Goal: Contribute content: Add original content to the website for others to see

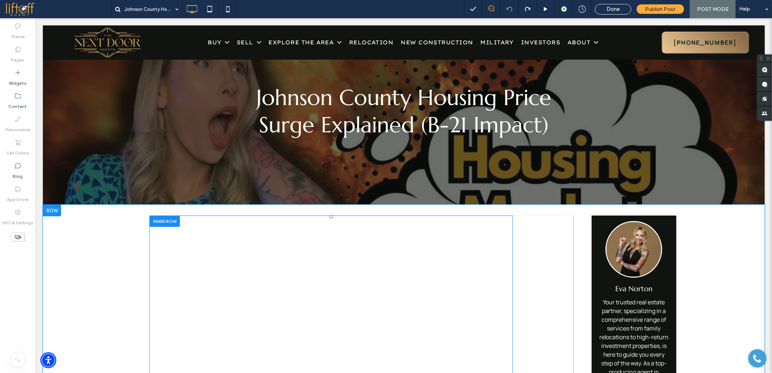
scroll to position [242, 0]
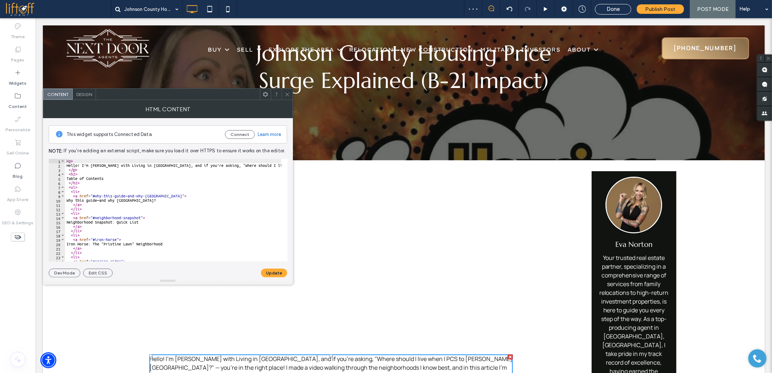
scroll to position [161, 0]
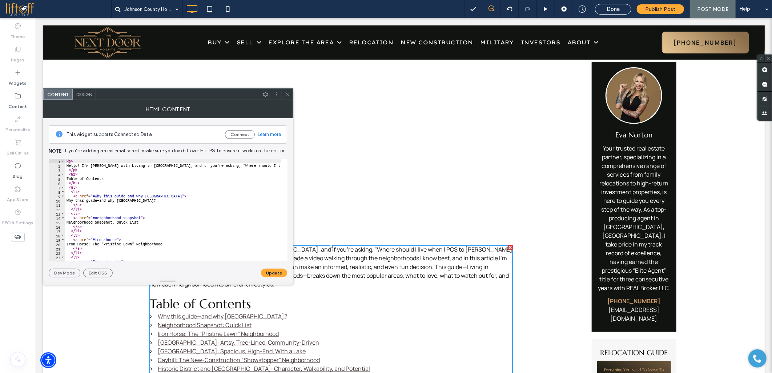
click at [287, 97] on span at bounding box center [287, 94] width 5 height 11
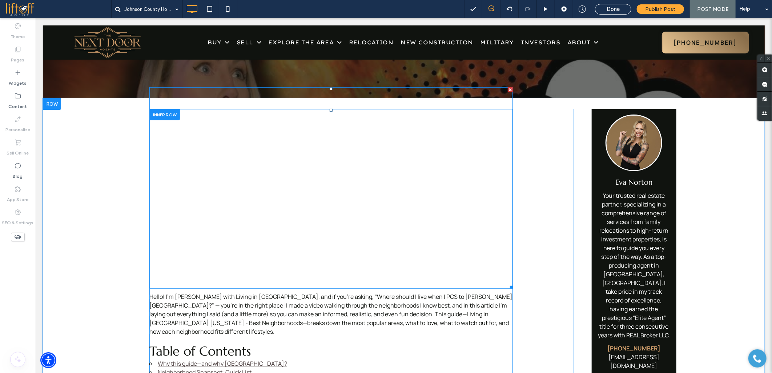
scroll to position [121, 0]
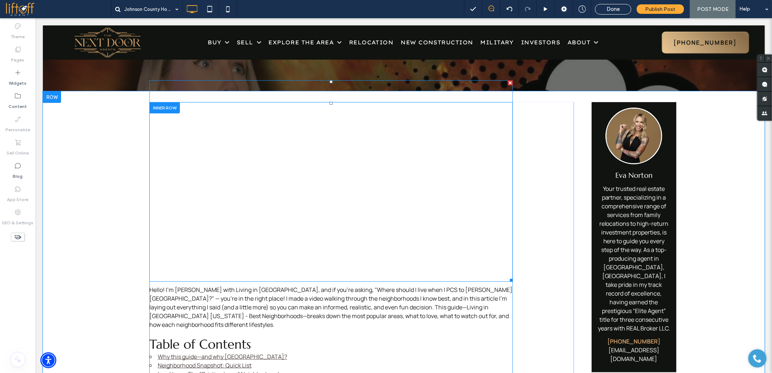
click at [204, 211] on span at bounding box center [330, 180] width 363 height 201
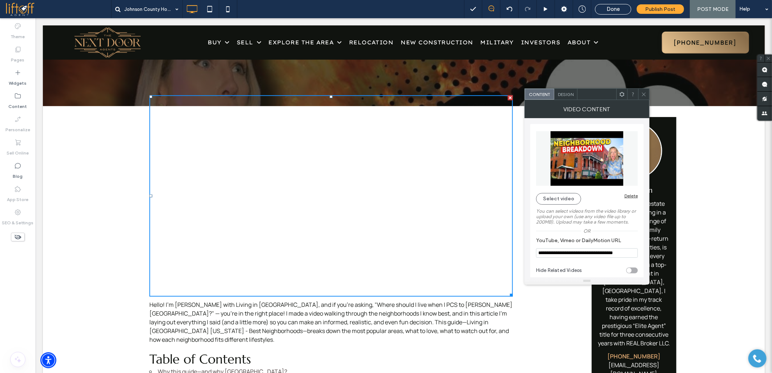
scroll to position [81, 0]
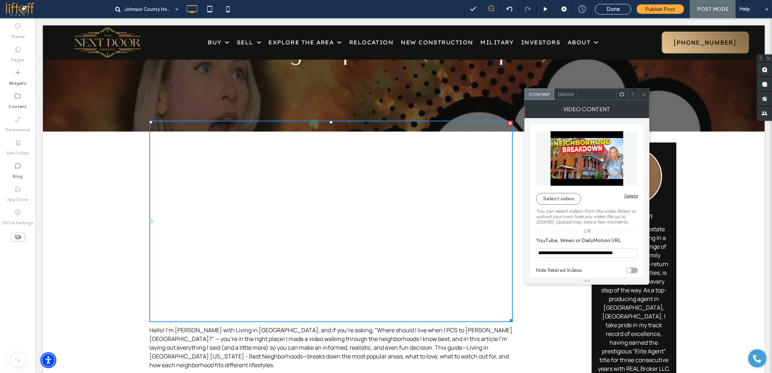
click at [550, 255] on input "**********" at bounding box center [587, 252] width 102 height 9
paste input "**"
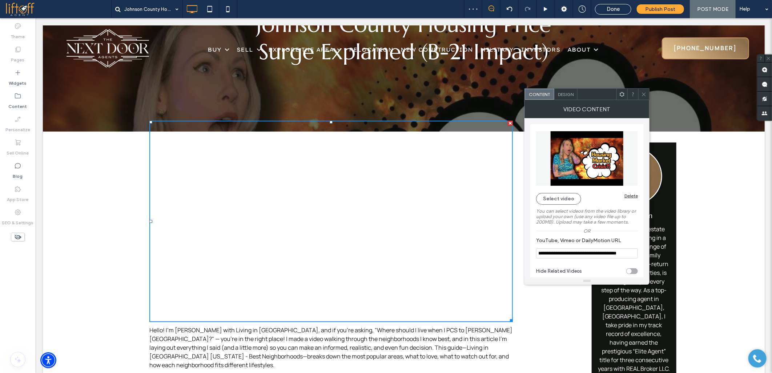
type input "**********"
click at [641, 92] on icon at bounding box center [643, 94] width 5 height 5
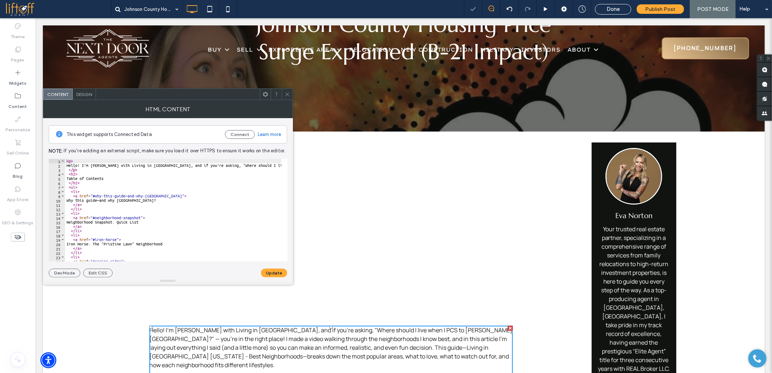
click at [109, 206] on div "< p > Hello! I’m Eva Norton with Living in Warrensburg, and if you’re asking, "…" at bounding box center [665, 211] width 1201 height 105
type textarea "**********"
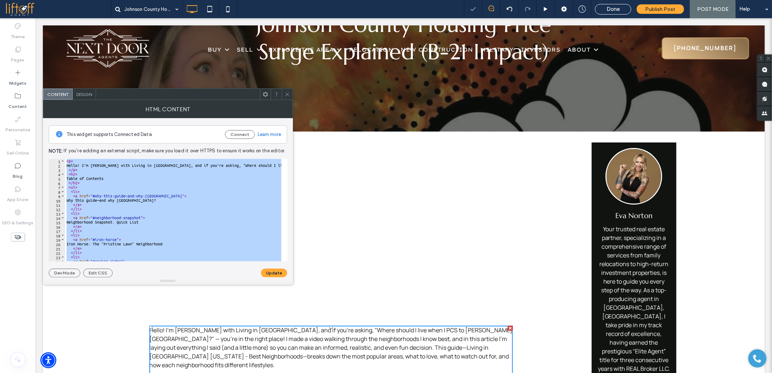
paste textarea "Cursor at row 800"
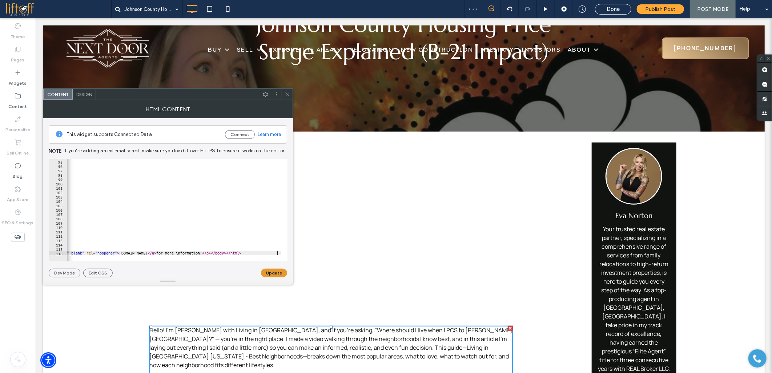
click at [275, 271] on button "Update" at bounding box center [274, 273] width 26 height 9
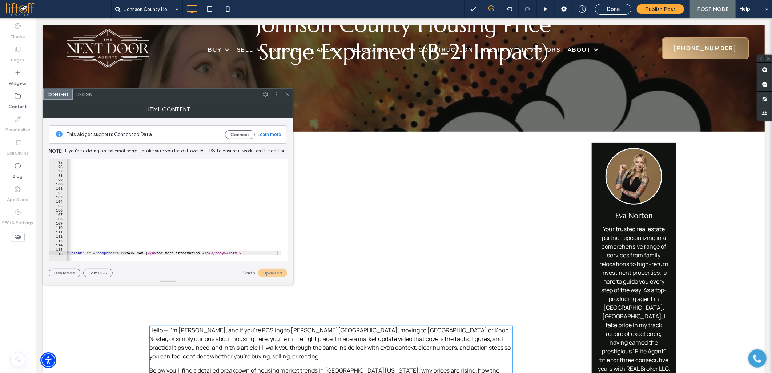
click at [289, 89] on span at bounding box center [287, 94] width 5 height 11
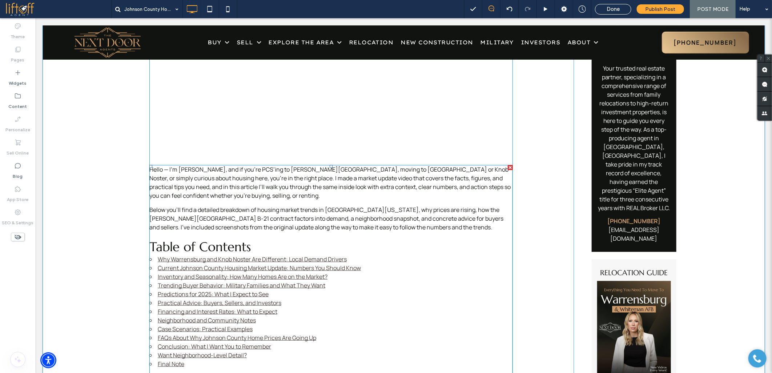
scroll to position [242, 0]
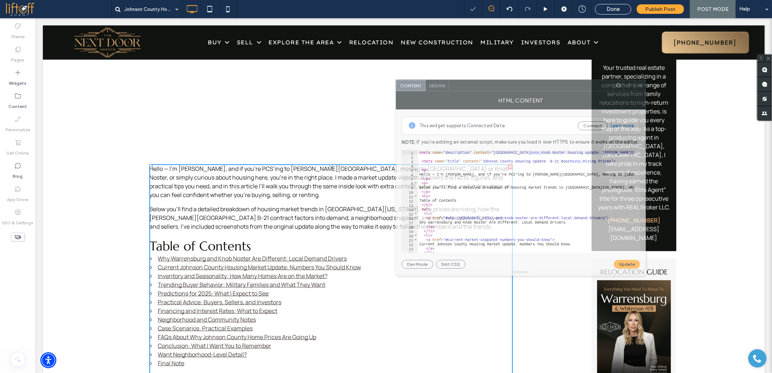
drag, startPoint x: 132, startPoint y: 99, endPoint x: 394, endPoint y: 104, distance: 262.1
click at [474, 86] on div at bounding box center [531, 85] width 164 height 11
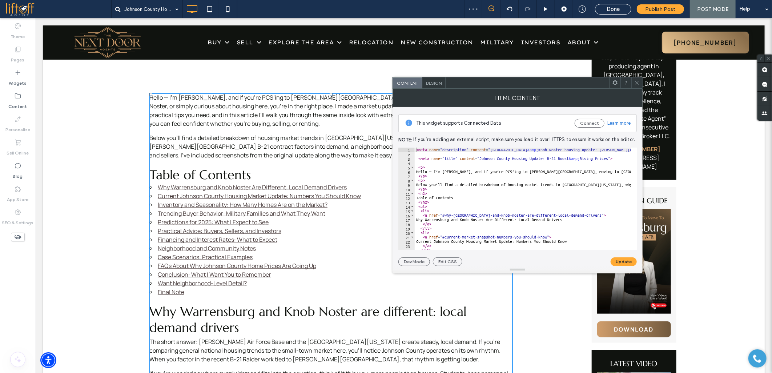
scroll to position [323, 0]
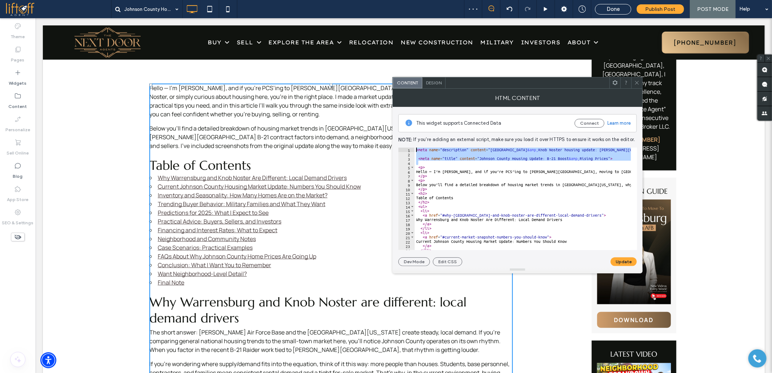
drag, startPoint x: 465, startPoint y: 181, endPoint x: 380, endPoint y: 128, distance: 99.9
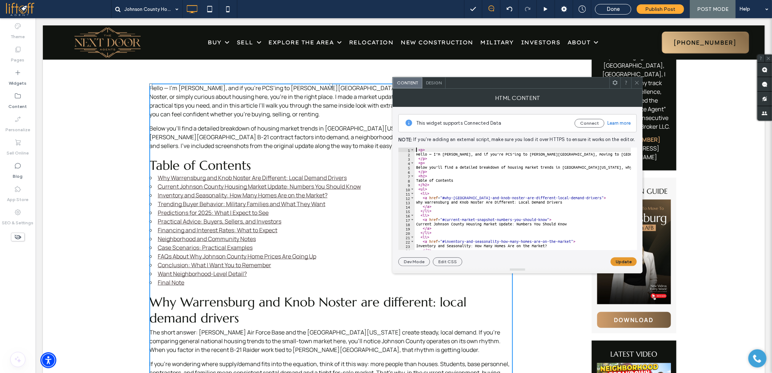
click at [616, 260] on button "Update" at bounding box center [624, 261] width 26 height 9
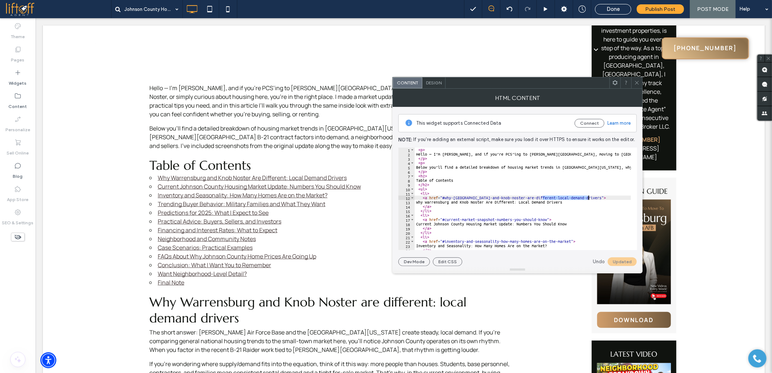
drag, startPoint x: 543, startPoint y: 196, endPoint x: 587, endPoint y: 198, distance: 44.7
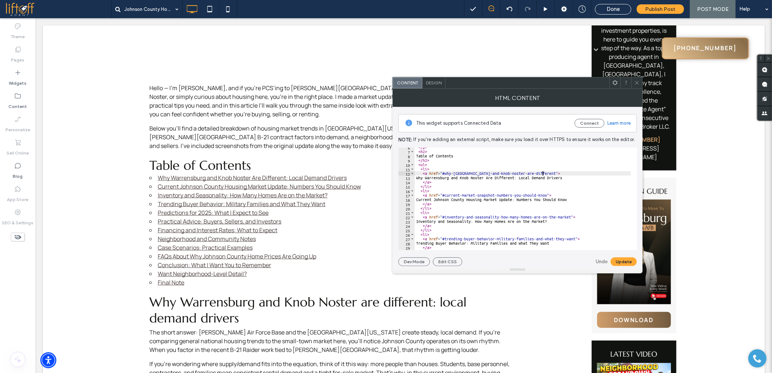
scroll to position [24, 0]
drag, startPoint x: 445, startPoint y: 195, endPoint x: 547, endPoint y: 194, distance: 101.8
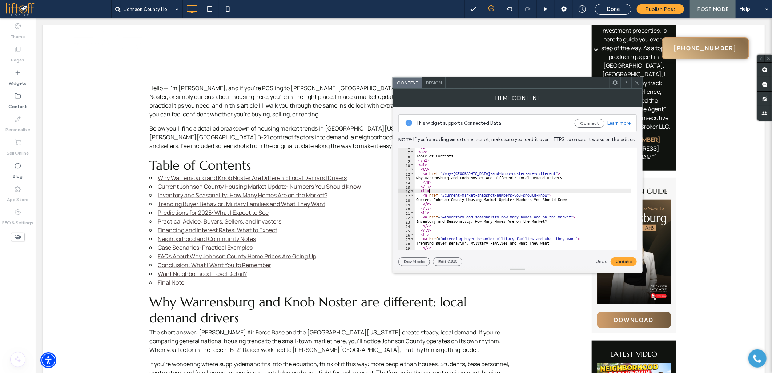
type textarea "****"
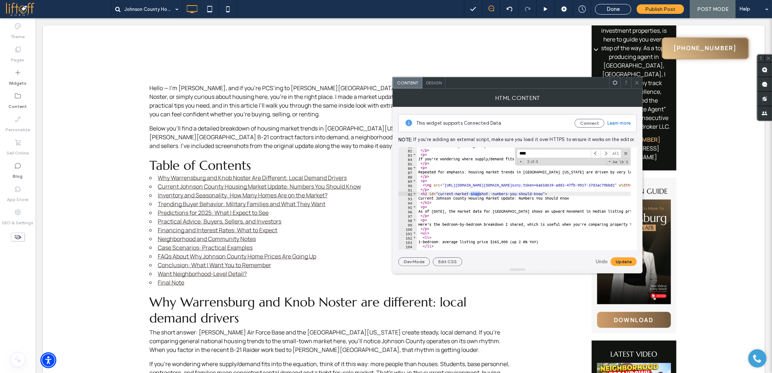
type input "****"
drag, startPoint x: 438, startPoint y: 193, endPoint x: 543, endPoint y: 195, distance: 105.1
paste textarea "Cursor at row 92"
click at [550, 156] on input "****" at bounding box center [554, 153] width 74 height 9
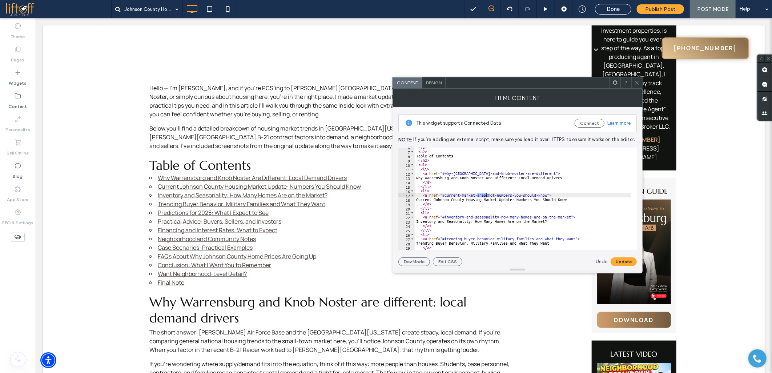
scroll to position [24, 0]
drag, startPoint x: 499, startPoint y: 216, endPoint x: 571, endPoint y: 216, distance: 71.6
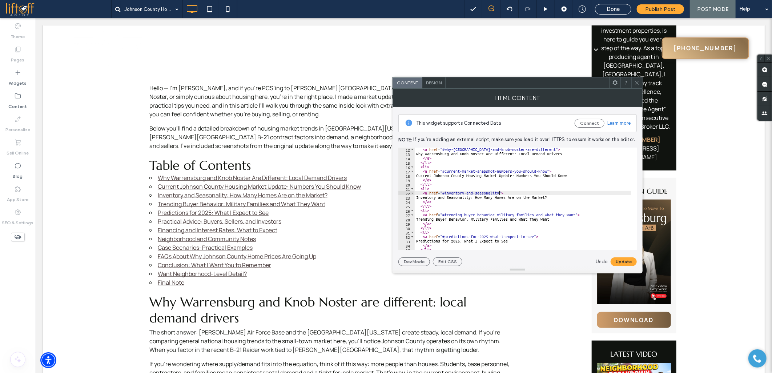
scroll to position [48, 0]
drag, startPoint x: 495, startPoint y: 216, endPoint x: 575, endPoint y: 213, distance: 79.3
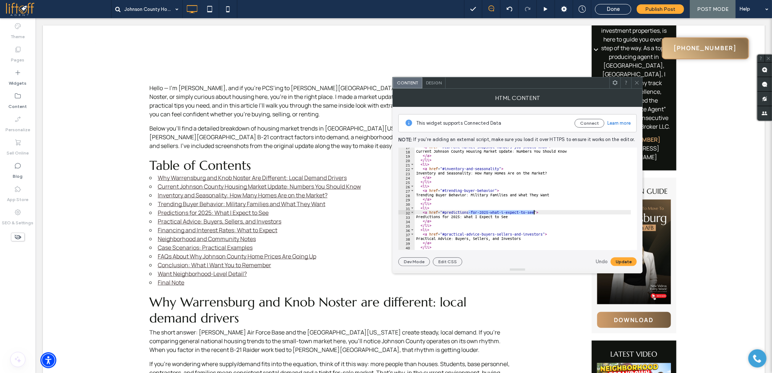
drag, startPoint x: 475, startPoint y: 214, endPoint x: 533, endPoint y: 212, distance: 58.2
drag, startPoint x: 479, startPoint y: 233, endPoint x: 543, endPoint y: 233, distance: 64.0
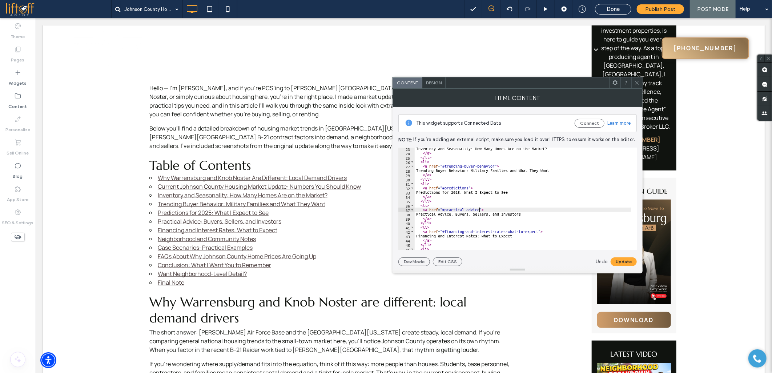
scroll to position [121, 0]
drag, startPoint x: 505, startPoint y: 208, endPoint x: 537, endPoint y: 208, distance: 32.0
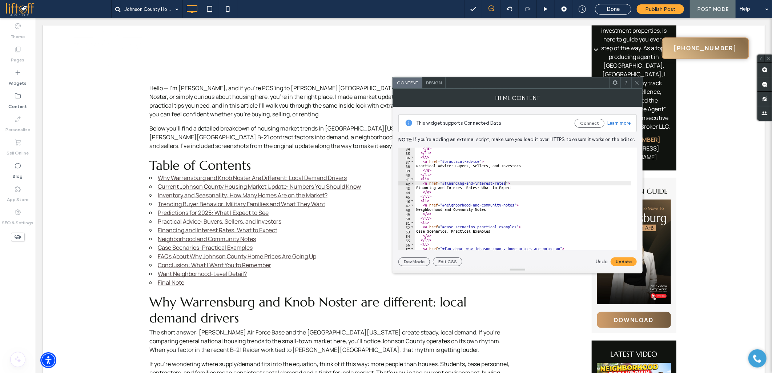
scroll to position [169, 0]
drag, startPoint x: 476, startPoint y: 203, endPoint x: 480, endPoint y: 202, distance: 4.0
drag, startPoint x: 475, startPoint y: 204, endPoint x: 517, endPoint y: 203, distance: 41.8
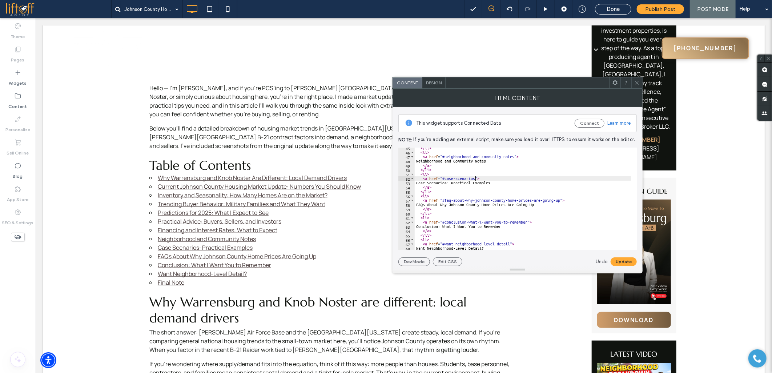
scroll to position [194, 0]
drag, startPoint x: 451, startPoint y: 198, endPoint x: 561, endPoint y: 201, distance: 109.4
click at [618, 263] on button "Update" at bounding box center [624, 261] width 26 height 9
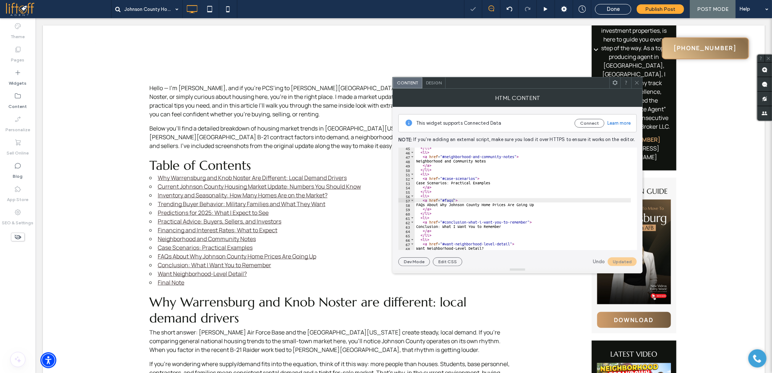
scroll to position [218, 0]
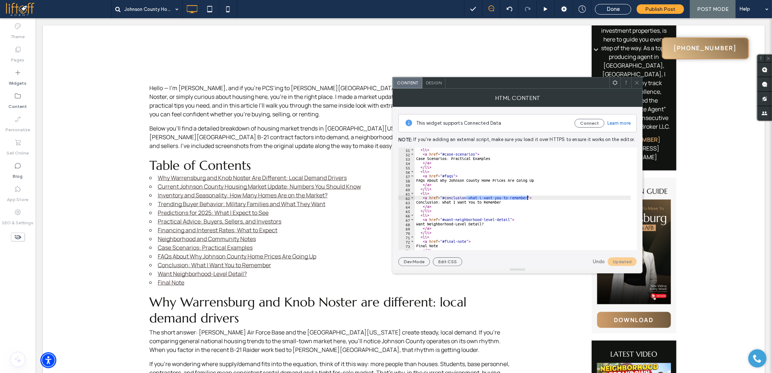
drag, startPoint x: 466, startPoint y: 198, endPoint x: 528, endPoint y: 197, distance: 62.2
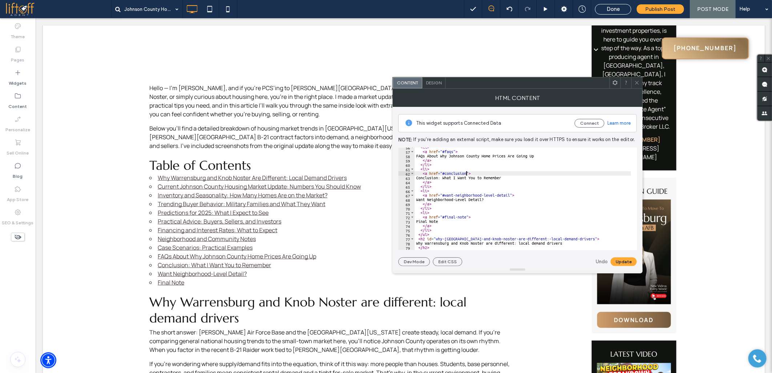
scroll to position [266, 0]
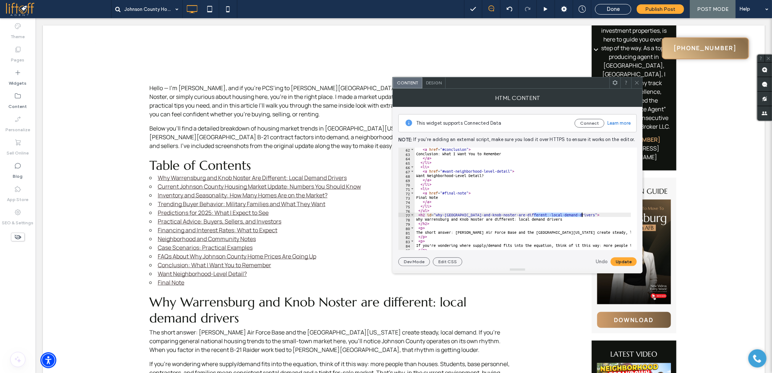
drag, startPoint x: 535, startPoint y: 215, endPoint x: 582, endPoint y: 214, distance: 47.3
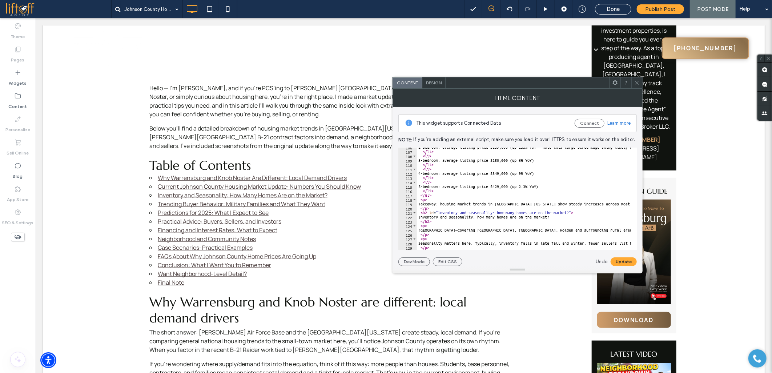
scroll to position [460, 0]
drag, startPoint x: 492, startPoint y: 212, endPoint x: 569, endPoint y: 211, distance: 77.4
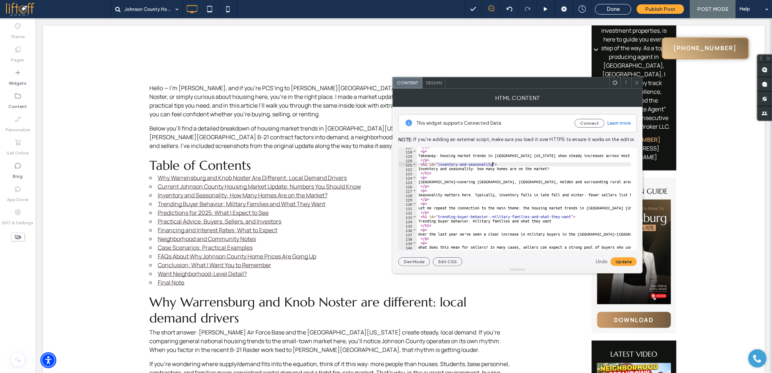
scroll to position [533, 0]
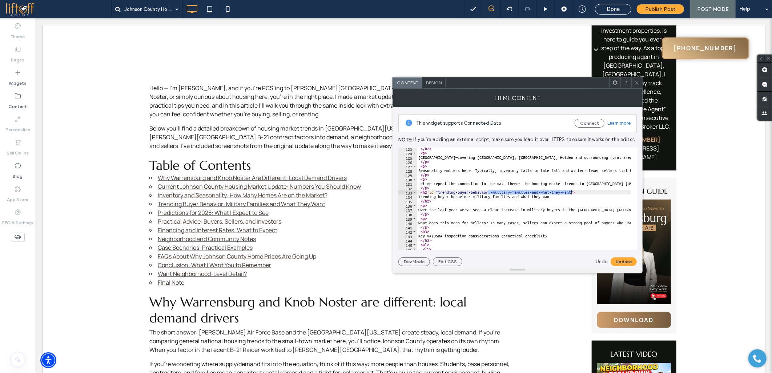
drag, startPoint x: 488, startPoint y: 193, endPoint x: 570, endPoint y: 193, distance: 81.8
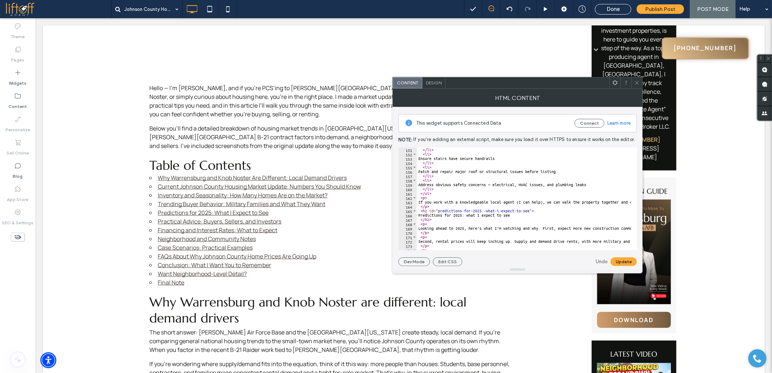
scroll to position [678, 0]
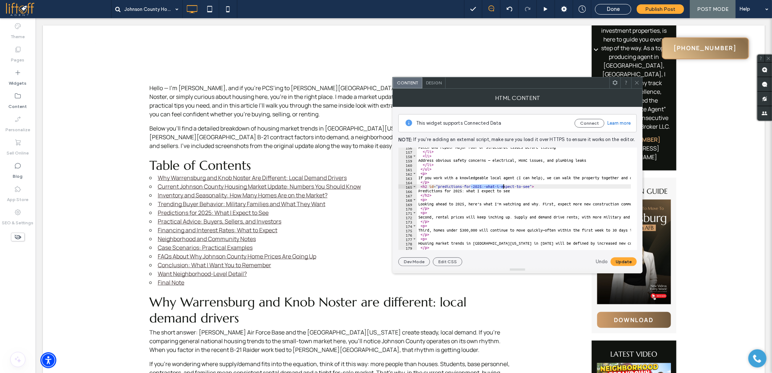
drag, startPoint x: 471, startPoint y: 186, endPoint x: 509, endPoint y: 187, distance: 37.8
drag, startPoint x: 462, startPoint y: 185, endPoint x: 525, endPoint y: 188, distance: 63.0
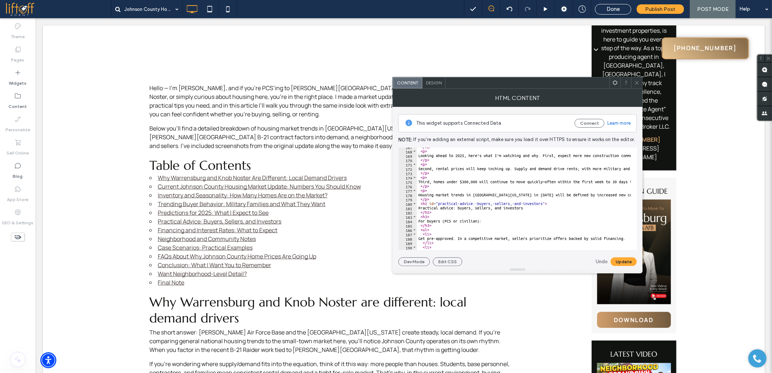
scroll to position [727, 0]
drag, startPoint x: 473, startPoint y: 206, endPoint x: 543, endPoint y: 204, distance: 69.8
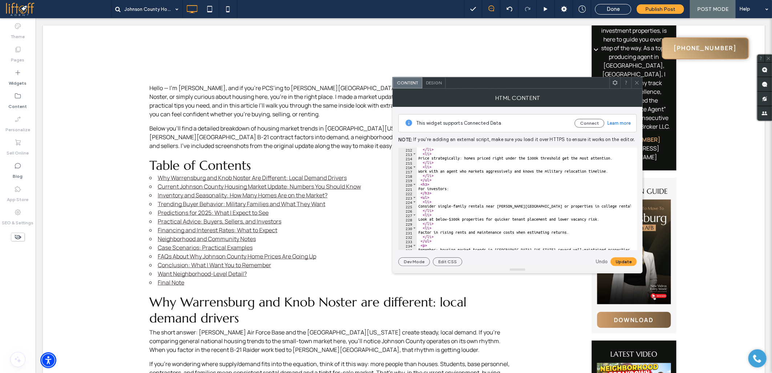
scroll to position [969, 0]
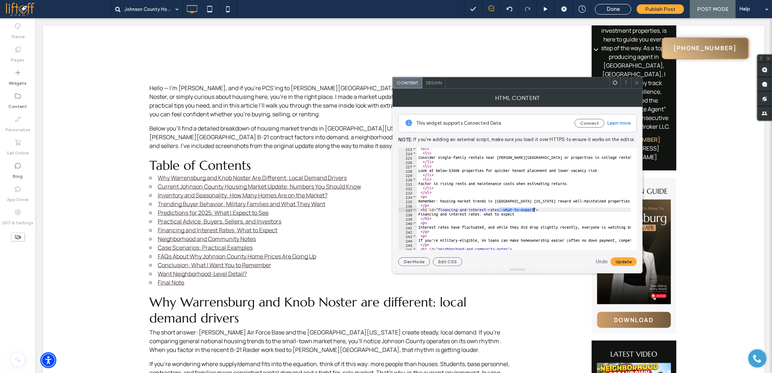
drag, startPoint x: 499, startPoint y: 209, endPoint x: 533, endPoint y: 209, distance: 33.4
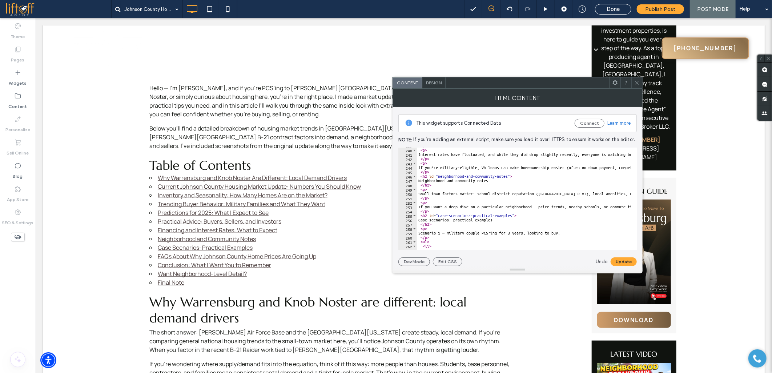
scroll to position [1066, 0]
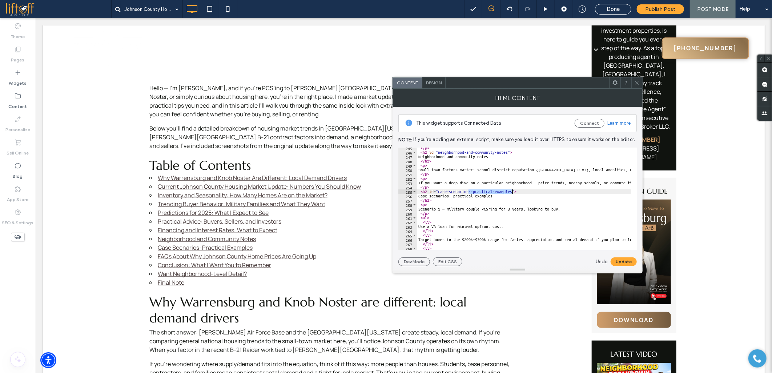
drag, startPoint x: 469, startPoint y: 191, endPoint x: 511, endPoint y: 191, distance: 42.5
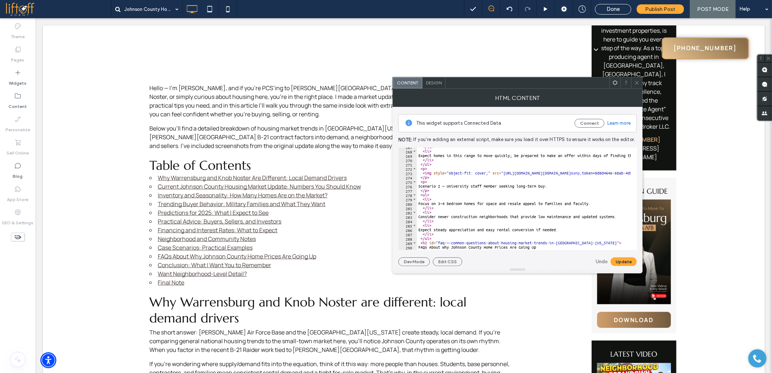
scroll to position [1187, 0]
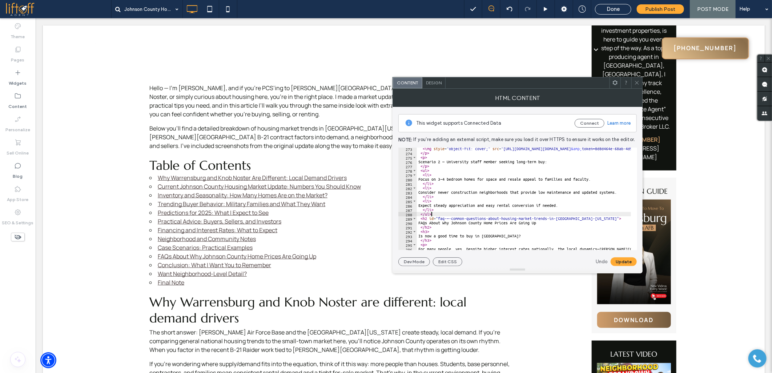
drag, startPoint x: 444, startPoint y: 219, endPoint x: 606, endPoint y: 217, distance: 161.8
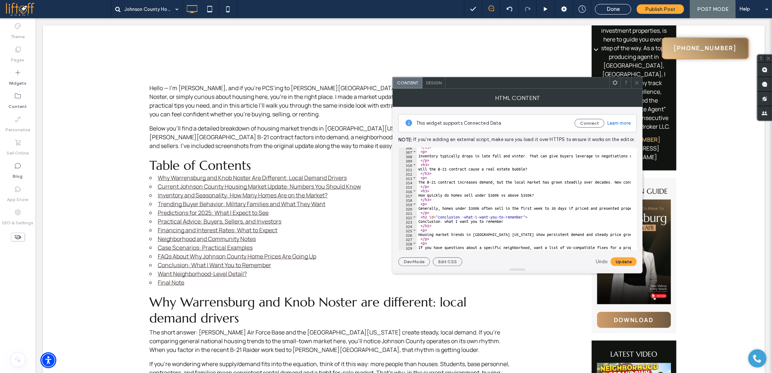
scroll to position [1333, 0]
drag, startPoint x: 460, startPoint y: 217, endPoint x: 522, endPoint y: 216, distance: 62.2
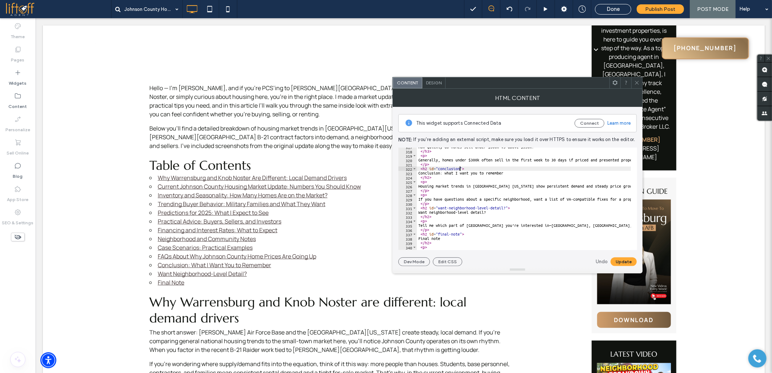
scroll to position [1405, 0]
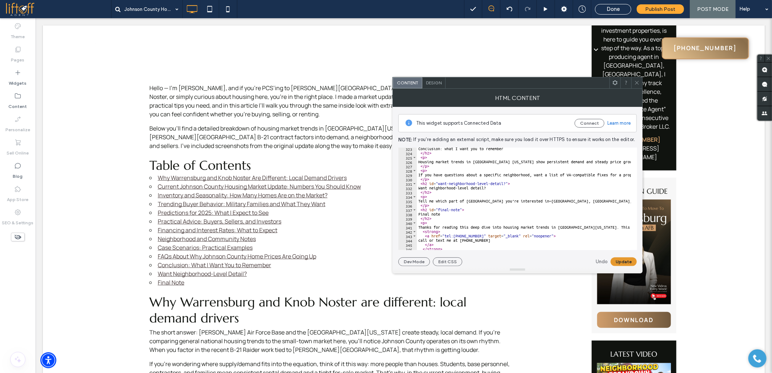
type textarea "**********"
click at [624, 260] on button "Update" at bounding box center [624, 261] width 26 height 9
click at [639, 84] on icon at bounding box center [636, 82] width 5 height 5
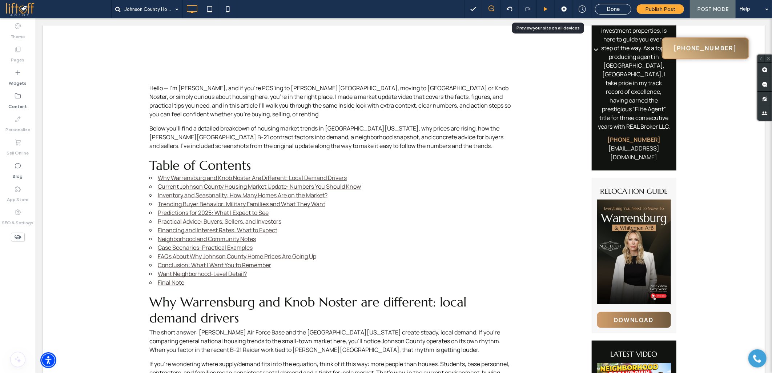
click at [546, 12] on icon at bounding box center [545, 9] width 5 height 5
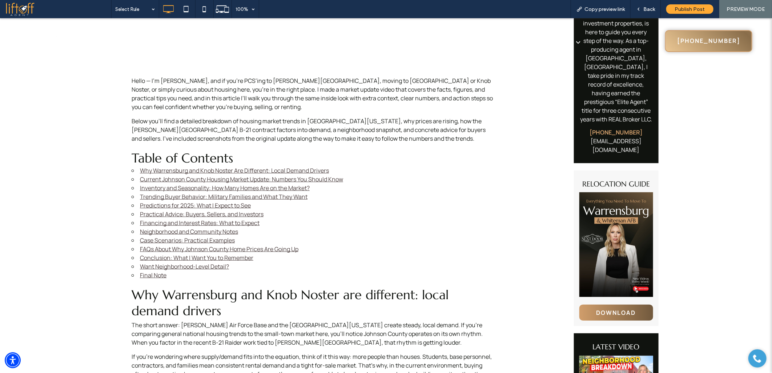
click at [154, 274] on link "Final Note" at bounding box center [153, 275] width 27 height 8
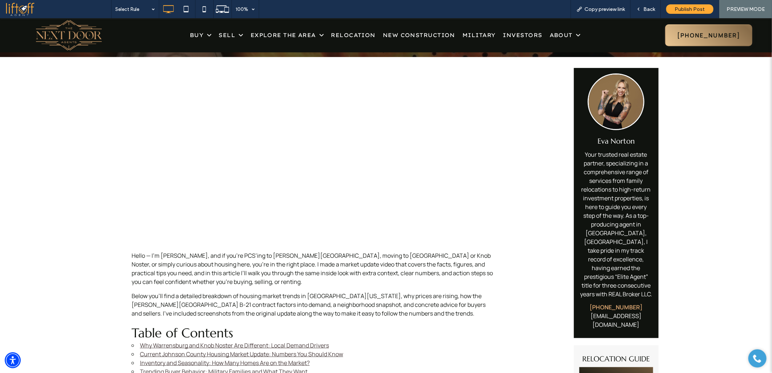
scroll to position [318, 0]
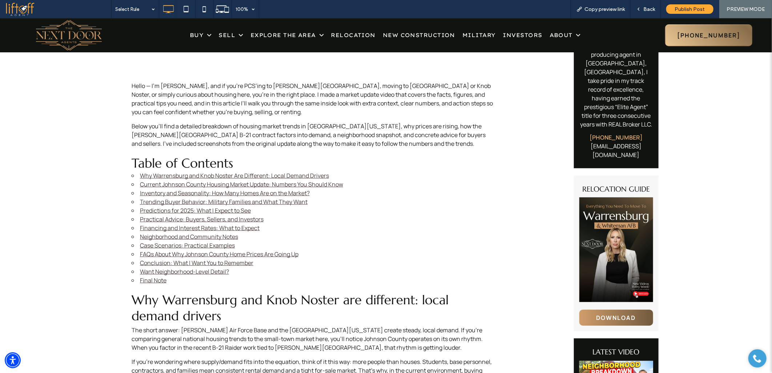
click at [157, 271] on link "Want Neighborhood-Level Detail?" at bounding box center [184, 271] width 89 height 8
click at [169, 271] on link "Want Neighborhood-Level Detail?" at bounding box center [184, 271] width 89 height 8
click at [647, 7] on span "Back" at bounding box center [649, 9] width 12 height 6
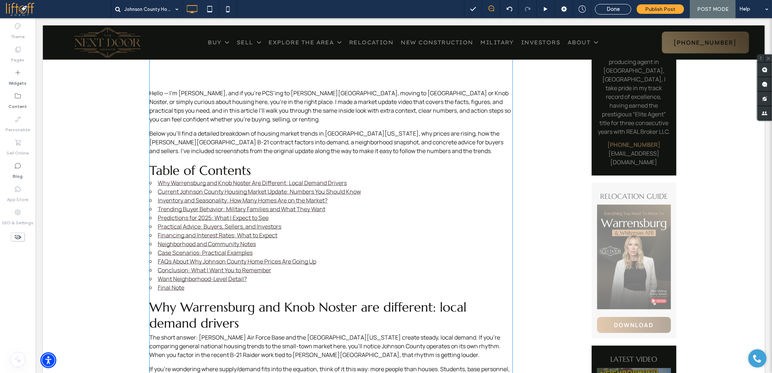
click at [241, 234] on link "Financing and Interest Rates: What to Expect" at bounding box center [217, 235] width 120 height 8
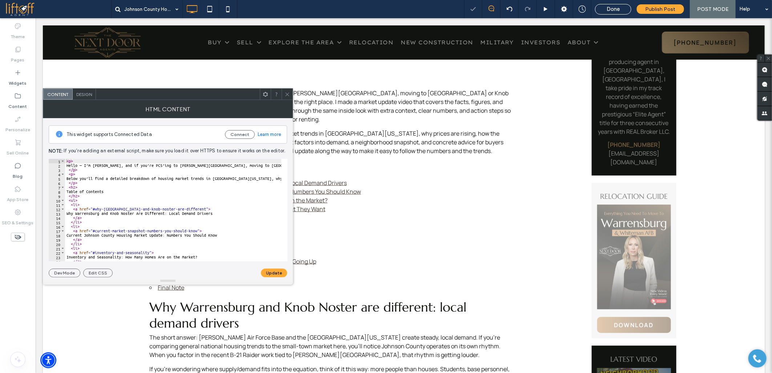
click at [169, 198] on div "< p > Hello — I’m Eva Norton, and if you’re PCS’ing to Whiteman Air Force Base,…" at bounding box center [560, 211] width 990 height 105
type textarea "*****"
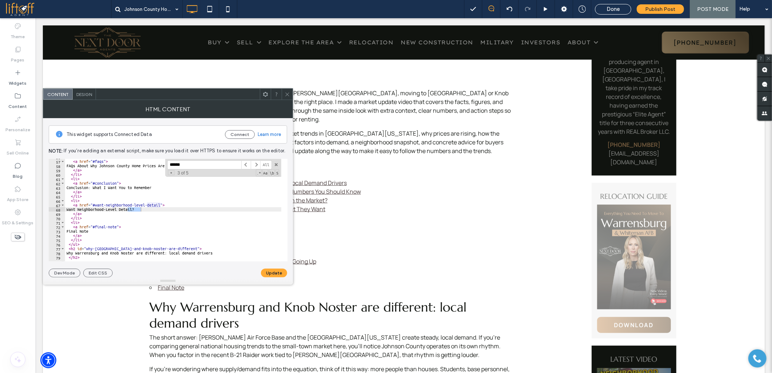
type input "******"
click at [113, 204] on div "< li > < a href = "#faqs" > FAQs About Why Johnson County Home Prices Are Going…" at bounding box center [560, 207] width 990 height 105
drag, startPoint x: 132, startPoint y: 202, endPoint x: 144, endPoint y: 202, distance: 12.4
click at [144, 202] on div "< li > < a href = "#faqs" > FAQs About Why Johnson County Home Prices Are Going…" at bounding box center [560, 207] width 990 height 105
drag, startPoint x: 132, startPoint y: 207, endPoint x: 142, endPoint y: 204, distance: 10.7
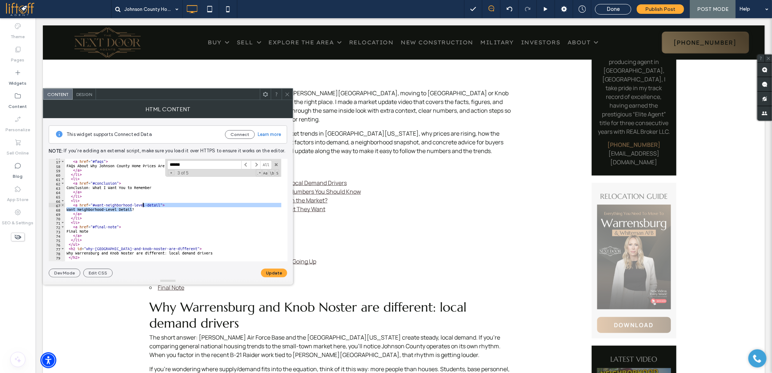
click at [142, 204] on div "< li > < a href = "#faqs" > FAQs About Why Johnson County Home Prices Are Going…" at bounding box center [560, 207] width 990 height 105
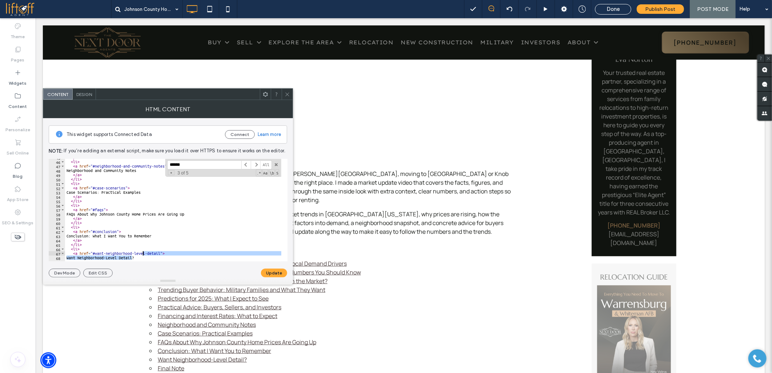
scroll to position [220, 0]
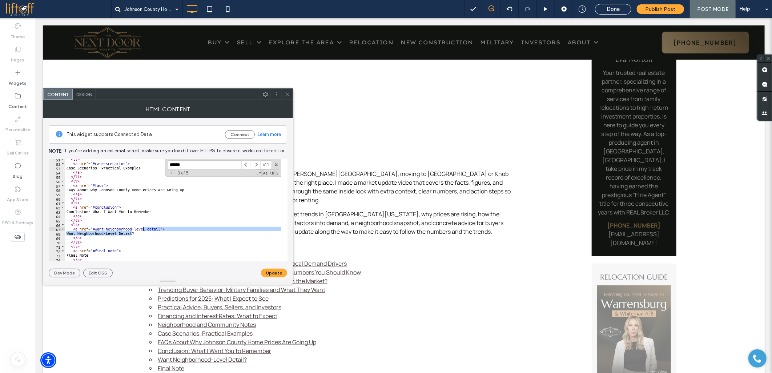
click at [119, 230] on div "< li > < a href = "#case-scenarios" > Case Scenarios: Practical Examples </ a >…" at bounding box center [560, 209] width 990 height 105
drag, startPoint x: 132, startPoint y: 229, endPoint x: 161, endPoint y: 228, distance: 29.1
click at [161, 228] on div "< li > < a href = "#case-scenarios" > Case Scenarios: Practical Examples </ a >…" at bounding box center [560, 209] width 990 height 105
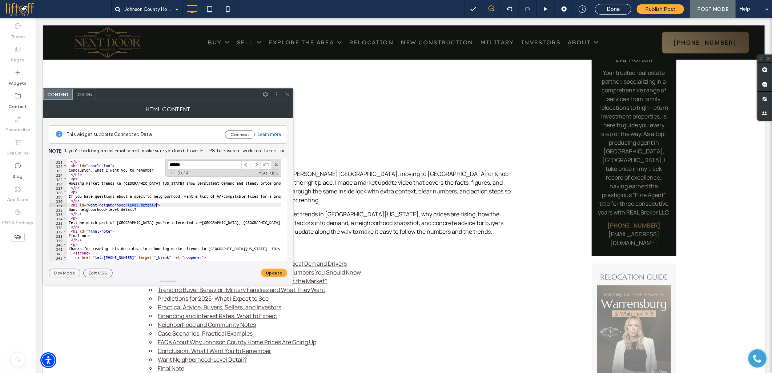
drag, startPoint x: 125, startPoint y: 205, endPoint x: 155, endPoint y: 204, distance: 30.2
click at [155, 204] on div "Generally, homes under $300k often sell in the first week to 30 days if priced …" at bounding box center [562, 207] width 990 height 105
type textarea "**********"
click at [266, 270] on button "Update" at bounding box center [274, 273] width 26 height 9
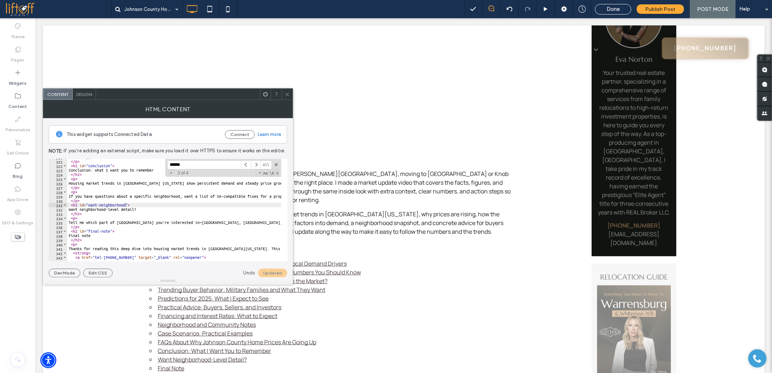
click at [286, 96] on icon at bounding box center [287, 94] width 5 height 5
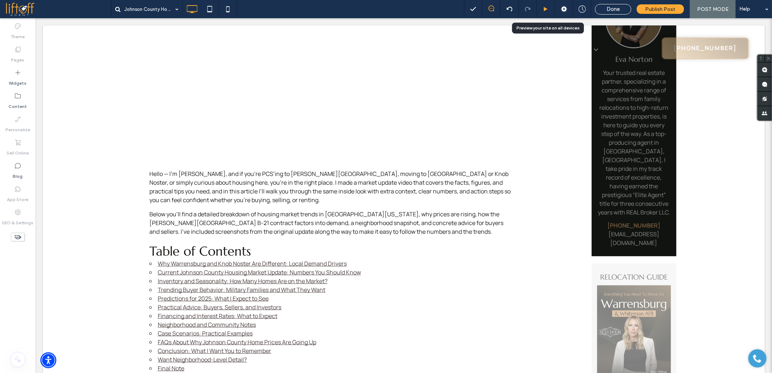
drag, startPoint x: 547, startPoint y: 6, endPoint x: 460, endPoint y: 40, distance: 93.0
click at [547, 7] on icon at bounding box center [545, 9] width 5 height 5
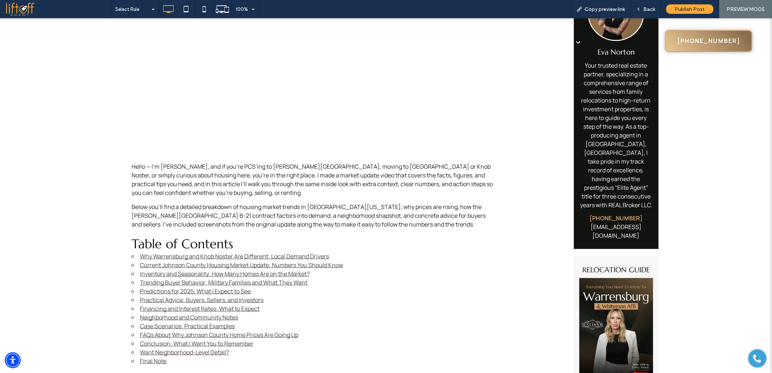
click at [173, 351] on link "Want Neighborhood-Level Detail?" at bounding box center [184, 352] width 89 height 8
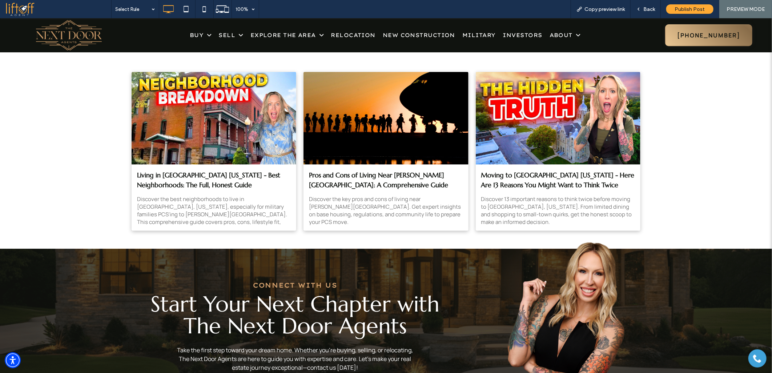
scroll to position [2469, 0]
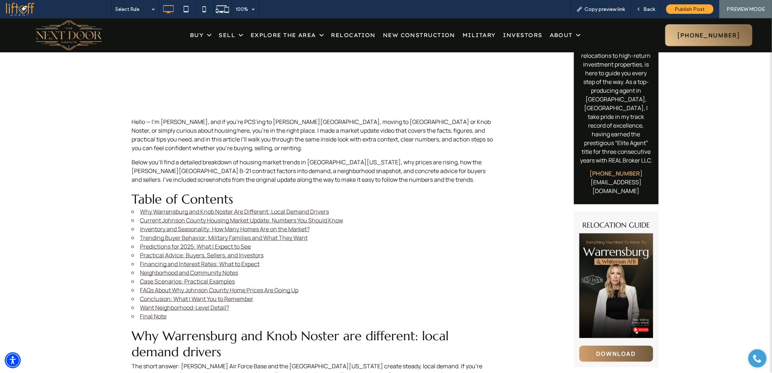
scroll to position [282, 0]
click at [156, 296] on link "Conclusion: What I Want You to Remember" at bounding box center [196, 298] width 113 height 8
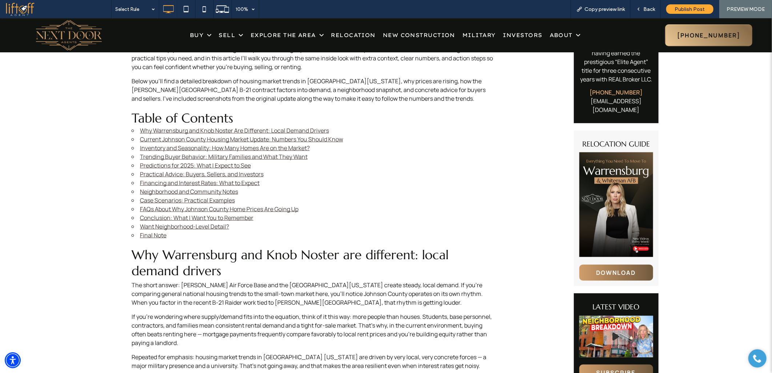
scroll to position [363, 0]
click at [168, 209] on link "FAQs About Why Johnson County Home Prices Are Going Up" at bounding box center [219, 208] width 158 height 8
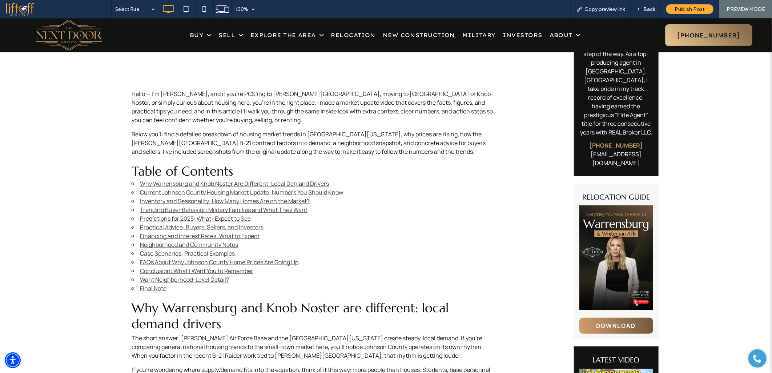
scroll to position [323, 0]
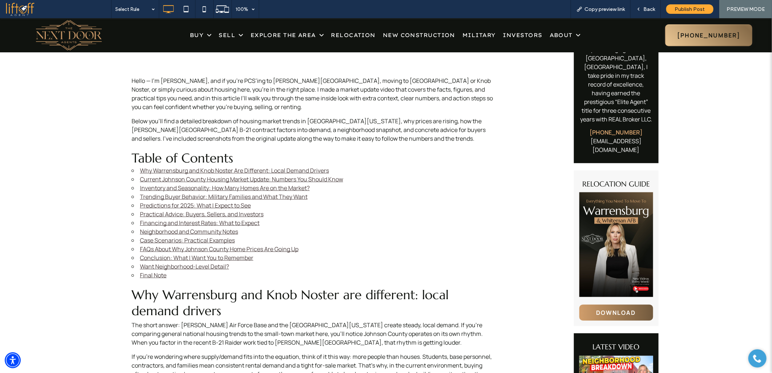
click at [148, 247] on link "FAQs About Why Johnson County Home Prices Are Going Up" at bounding box center [219, 249] width 158 height 8
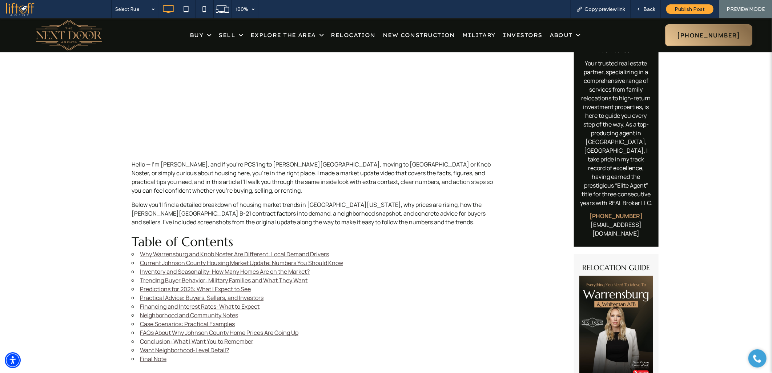
scroll to position [282, 0]
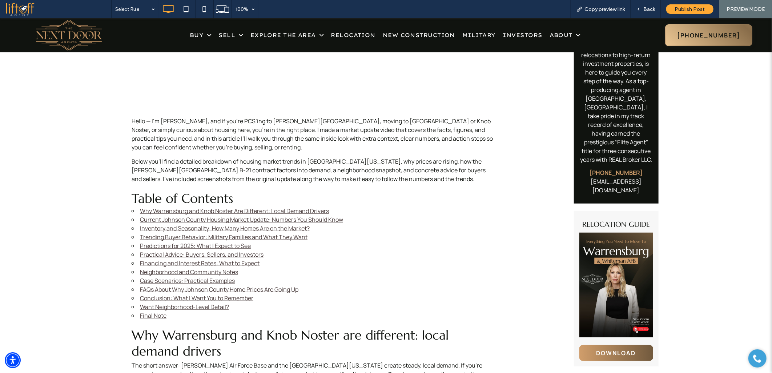
click at [156, 289] on link "FAQs About Why Johnson County Home Prices Are Going Up" at bounding box center [219, 289] width 158 height 8
click at [153, 281] on link "Case Scenarios: Practical Examples" at bounding box center [187, 280] width 95 height 8
click at [149, 277] on link "Case Scenarios: Practical Examples" at bounding box center [187, 280] width 95 height 8
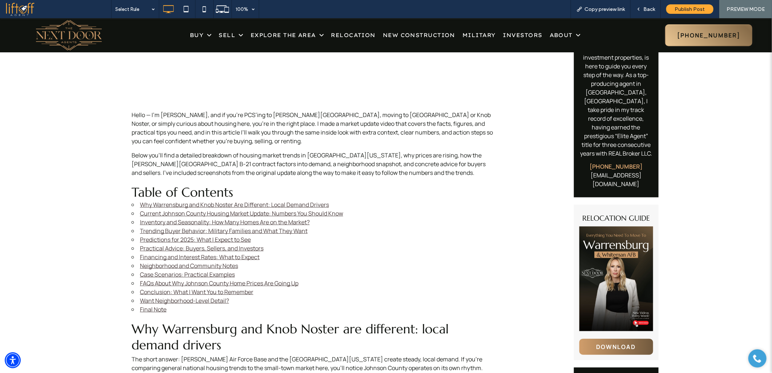
scroll to position [323, 0]
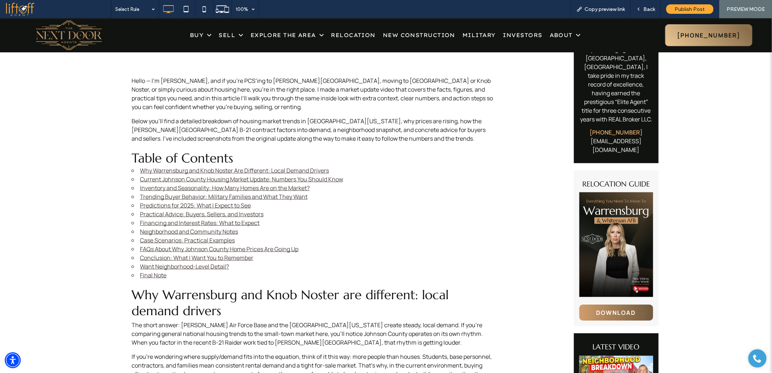
click at [150, 252] on link "FAQs About Why Johnson County Home Prices Are Going Up" at bounding box center [219, 249] width 158 height 8
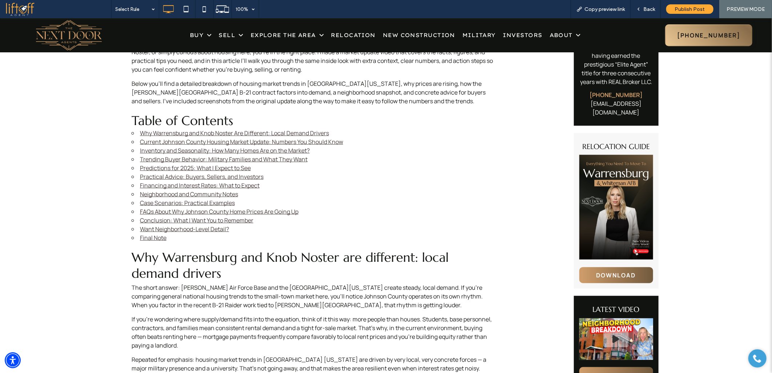
scroll to position [363, 0]
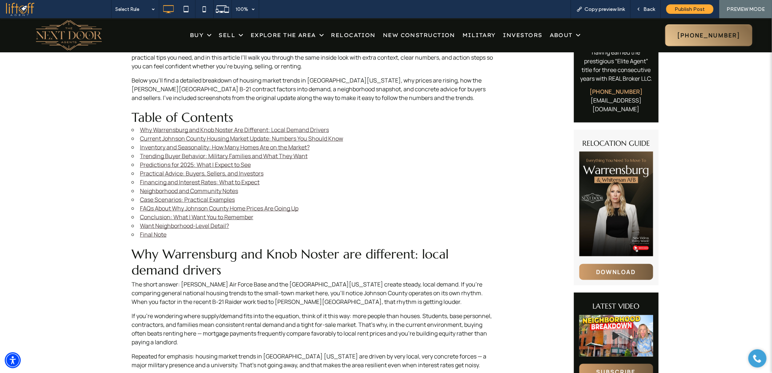
click at [174, 201] on link "Case Scenarios: Practical Examples" at bounding box center [187, 199] width 95 height 8
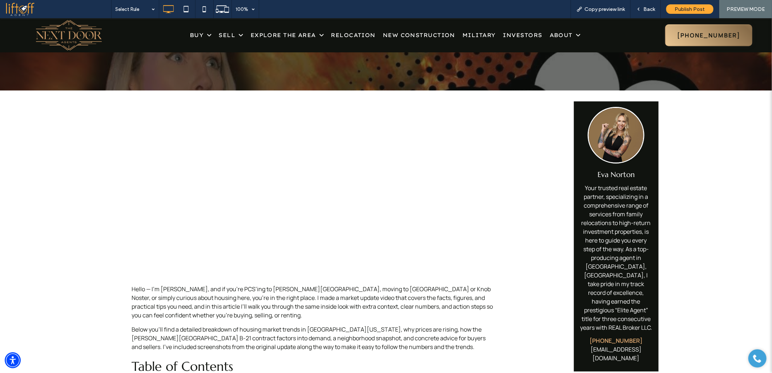
scroll to position [242, 0]
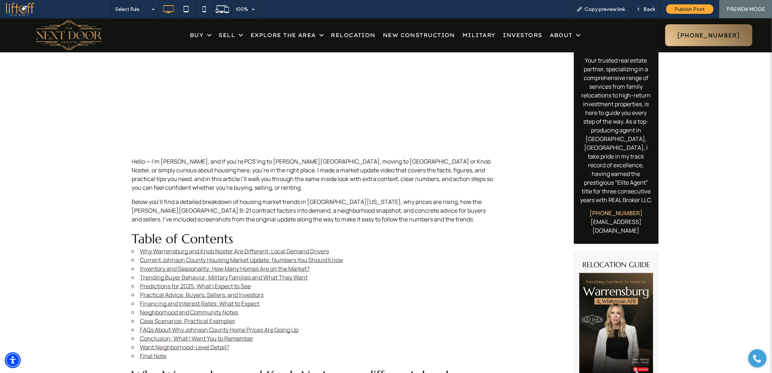
click at [161, 312] on link "Neighborhood and Community Notes" at bounding box center [189, 312] width 98 height 8
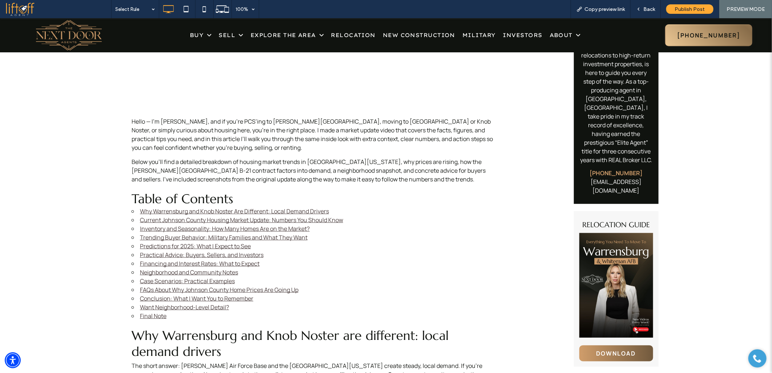
scroll to position [282, 0]
click at [154, 265] on link "Financing and Interest Rates: What to Expect" at bounding box center [200, 263] width 120 height 8
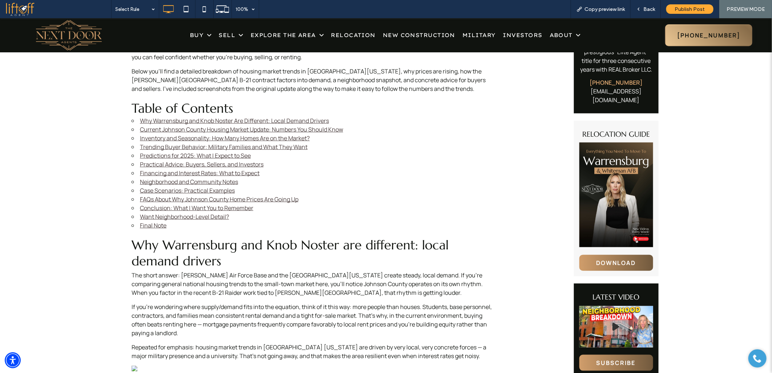
click at [159, 173] on link "Financing and Interest Rates: What to Expect" at bounding box center [200, 173] width 120 height 8
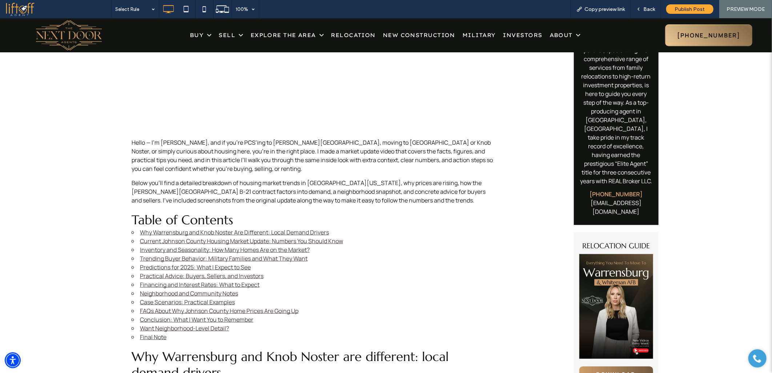
scroll to position [332, 0]
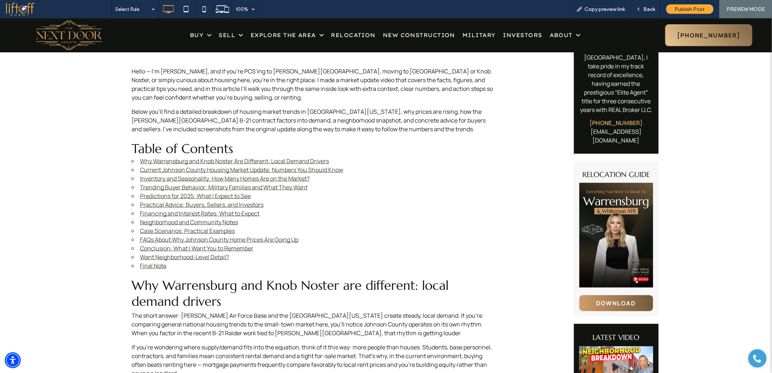
click at [156, 201] on link "Practical Advice: Buyers, Sellers, and Investors" at bounding box center [202, 204] width 124 height 8
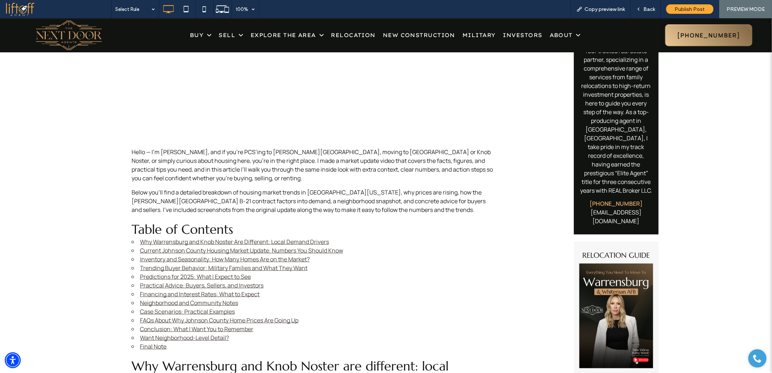
scroll to position [245, 0]
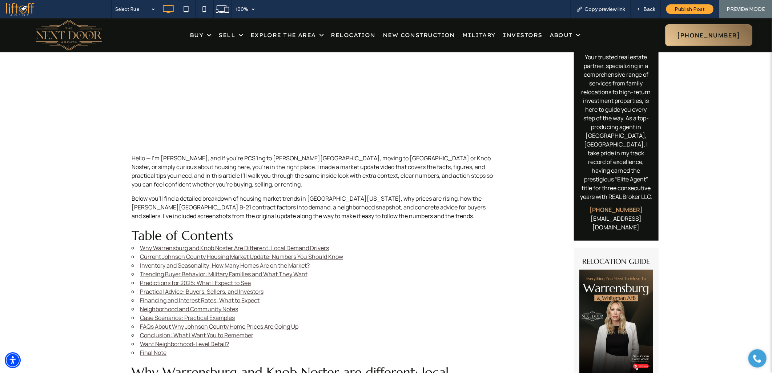
click at [143, 290] on link "Practical Advice: Buyers, Sellers, and Investors" at bounding box center [202, 291] width 124 height 8
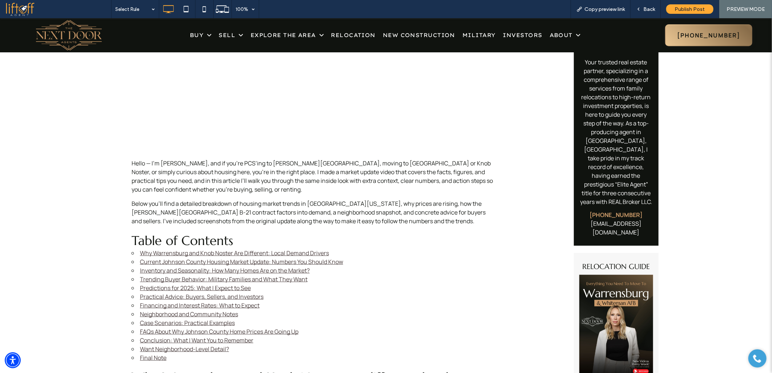
scroll to position [242, 0]
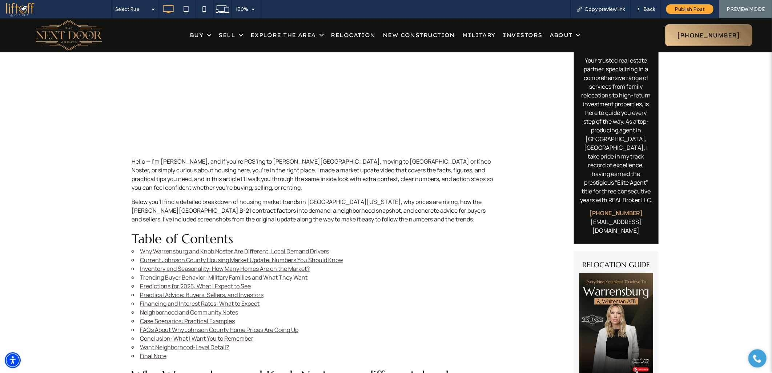
click at [157, 285] on link "Predictions for 2025: What I Expect to See" at bounding box center [195, 286] width 111 height 8
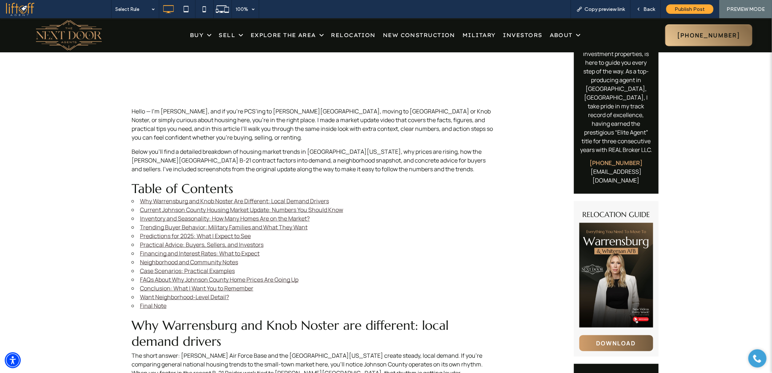
scroll to position [323, 0]
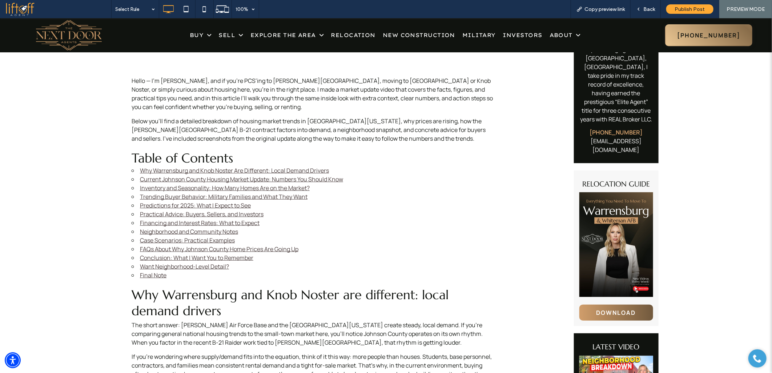
click at [177, 195] on link "Trending Buyer Behavior: Military Families and What They Want" at bounding box center [224, 196] width 168 height 8
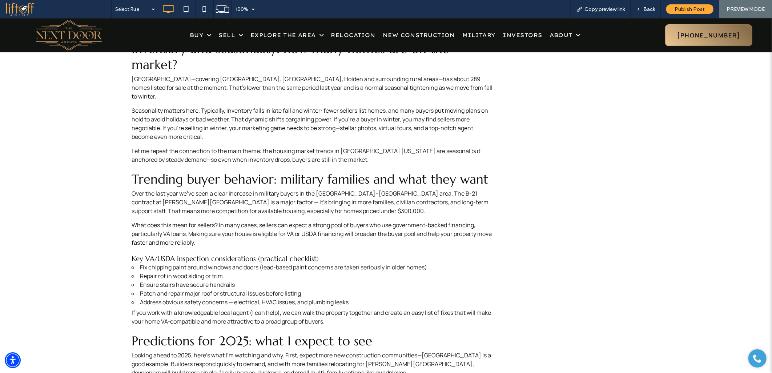
scroll to position [256, 0]
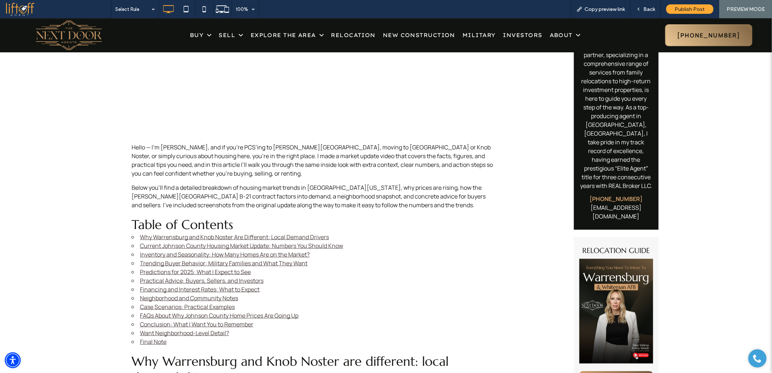
click at [146, 263] on link "Trending Buyer Behavior: Military Families and What They Want" at bounding box center [224, 263] width 168 height 8
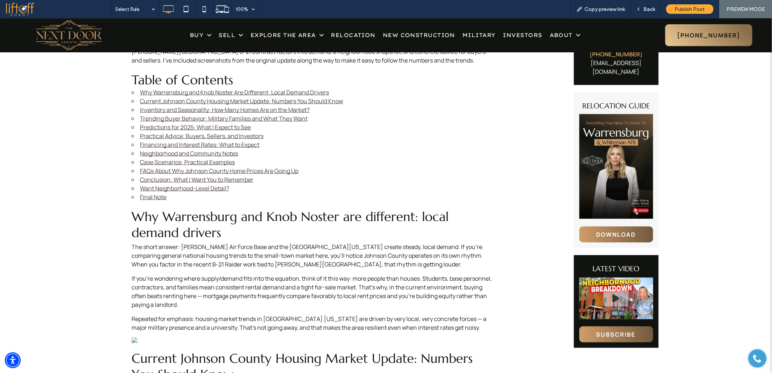
scroll to position [340, 0]
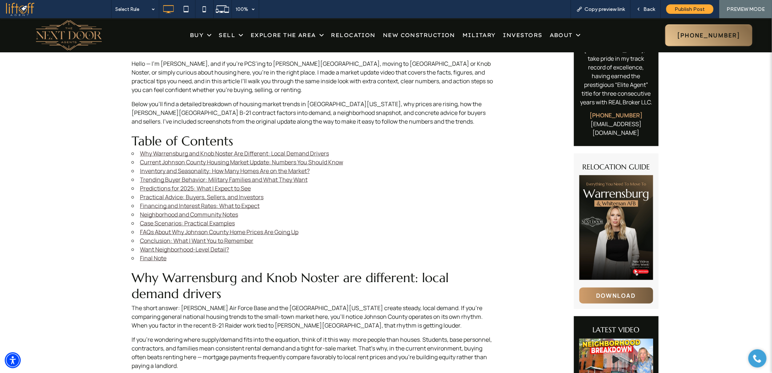
click at [159, 172] on link "Inventory and Seasonality: How Many Homes Are on the Market?" at bounding box center [225, 170] width 170 height 8
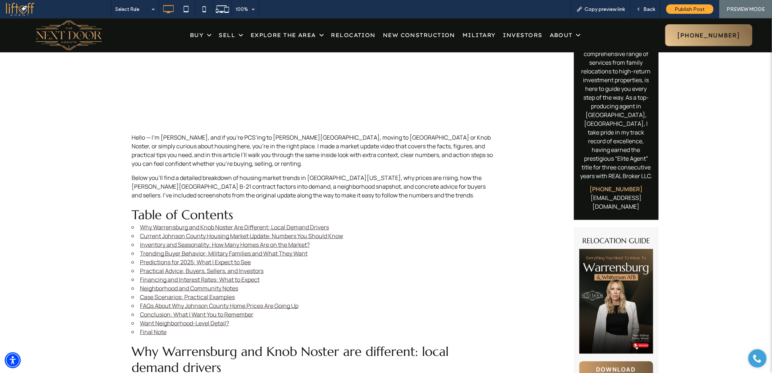
scroll to position [258, 0]
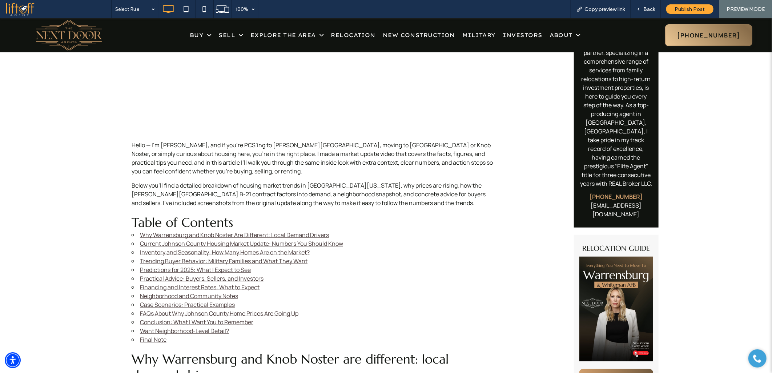
click at [156, 246] on link "Current Johnson County Housing Market Update: Numbers You Should Know" at bounding box center [241, 243] width 203 height 8
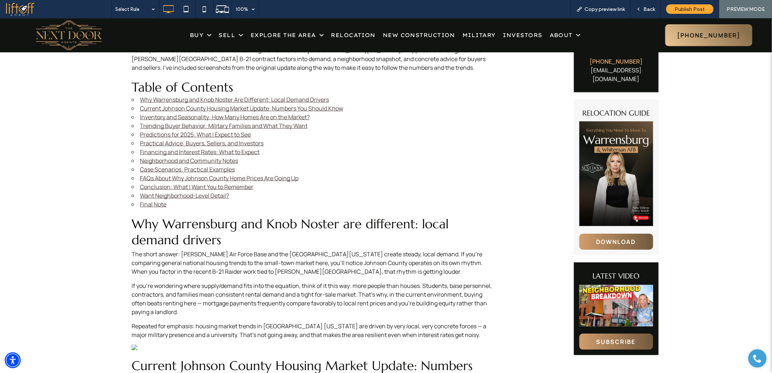
scroll to position [333, 0]
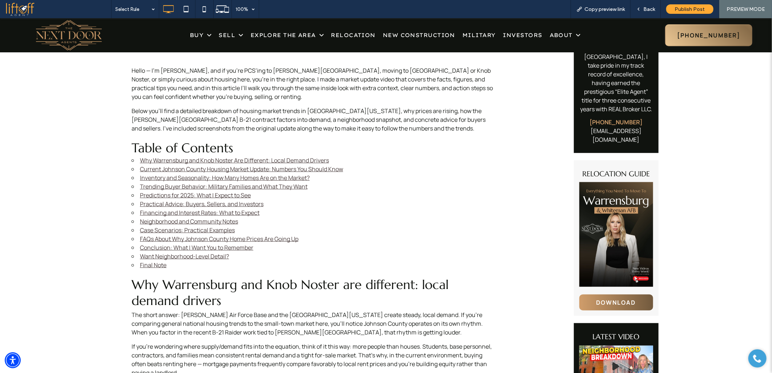
click at [165, 161] on link "Why Warrensburg and Knob Noster Are Different: Local Demand Drivers" at bounding box center [234, 160] width 189 height 8
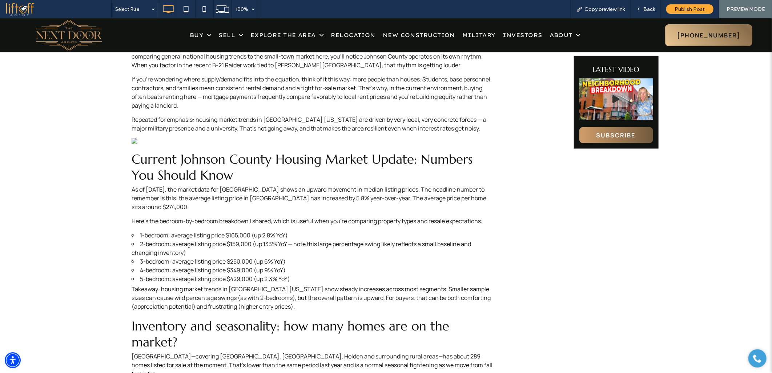
scroll to position [598, 0]
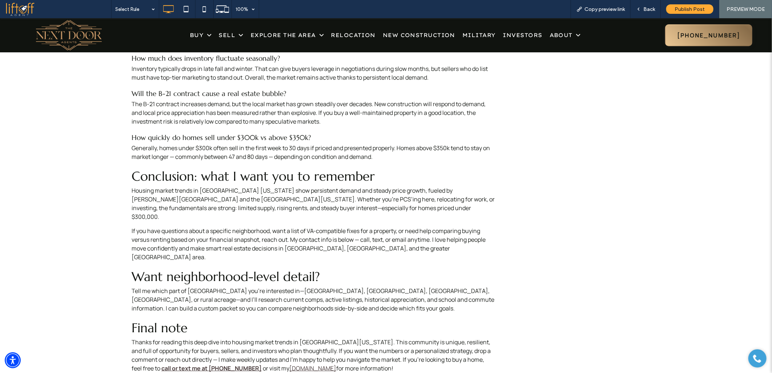
scroll to position [1931, 0]
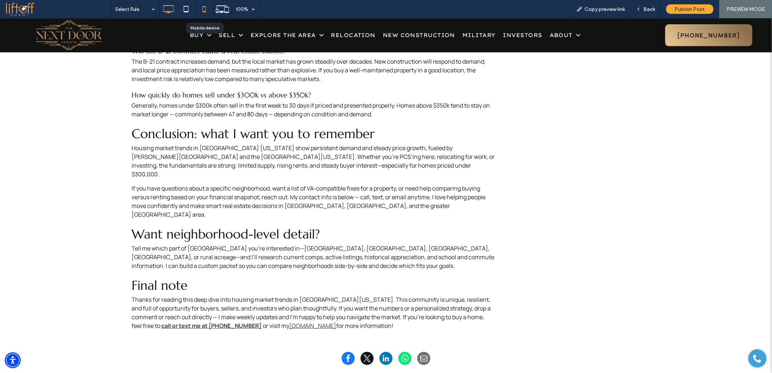
click at [202, 9] on icon at bounding box center [204, 9] width 15 height 15
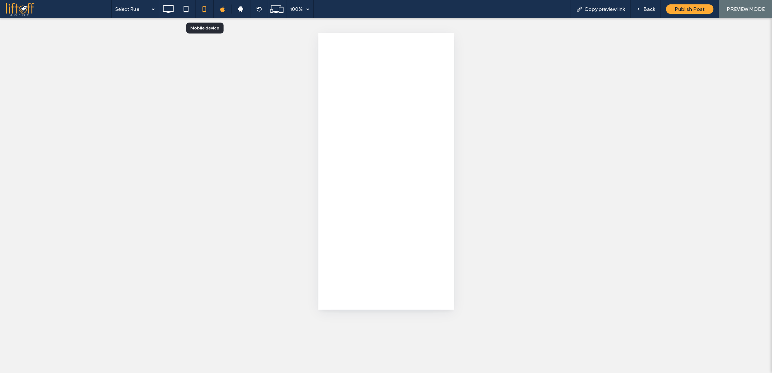
scroll to position [0, 0]
click at [241, 213] on div at bounding box center [386, 186] width 772 height 373
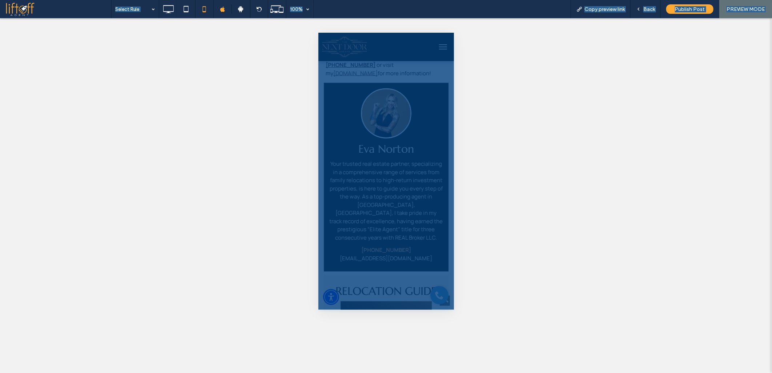
scroll to position [3968, 0]
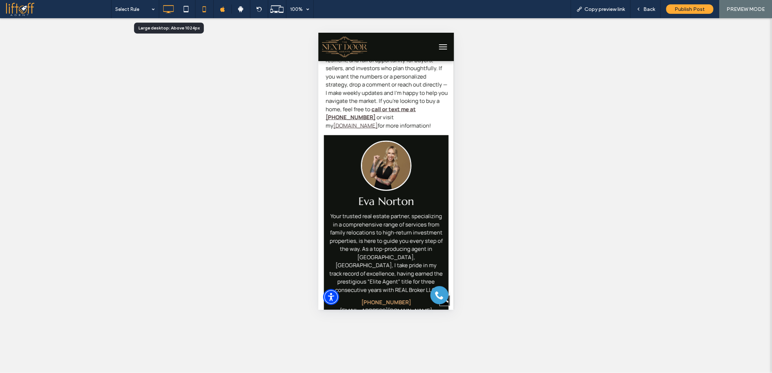
click at [176, 11] on div at bounding box center [168, 9] width 18 height 15
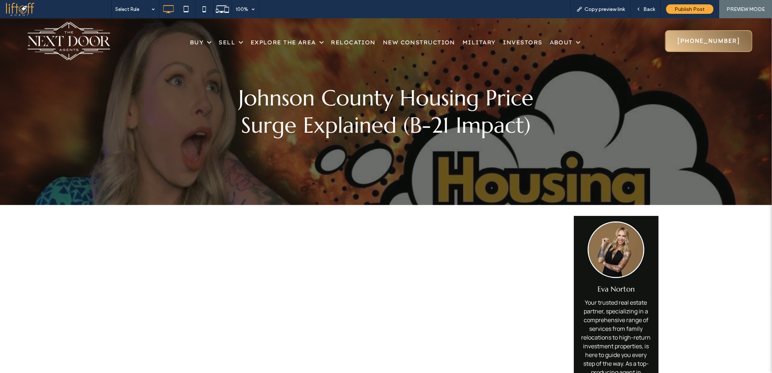
scroll to position [0, 0]
click at [642, 10] on div "Back" at bounding box center [646, 9] width 30 height 6
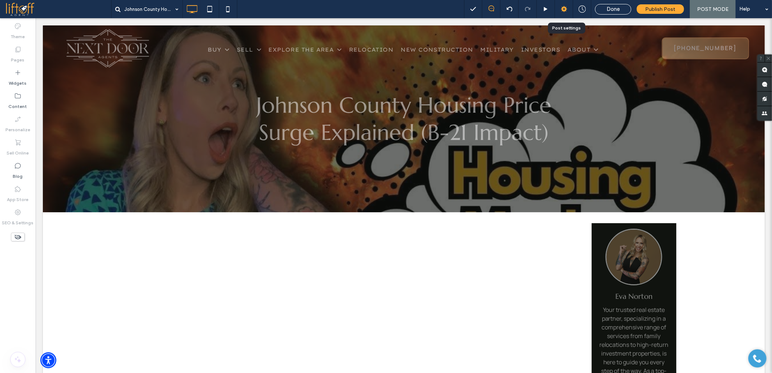
click at [565, 8] on use at bounding box center [564, 9] width 6 height 6
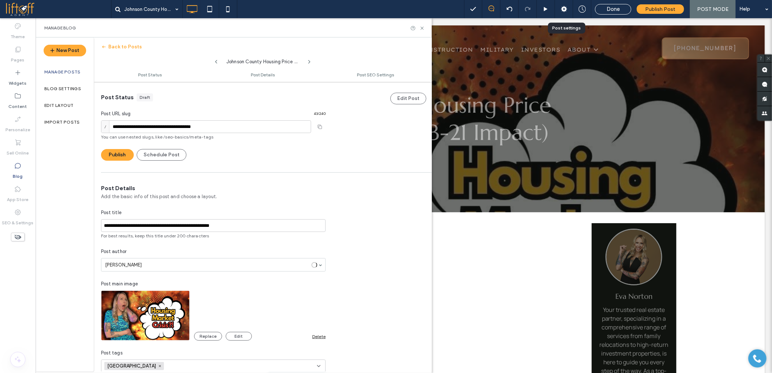
scroll to position [0, 0]
click at [181, 124] on input "**********" at bounding box center [206, 126] width 210 height 13
type input "**********"
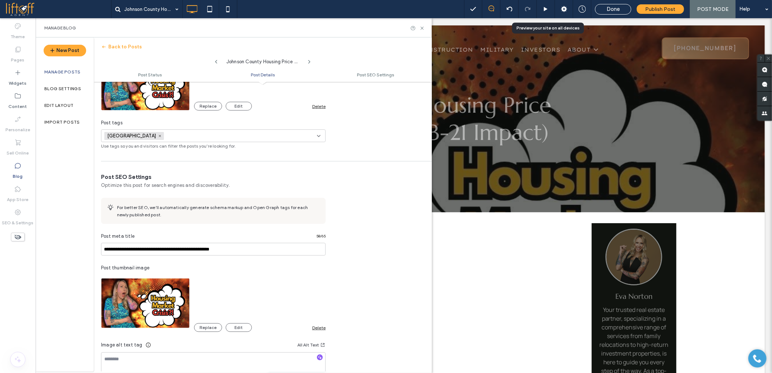
scroll to position [228, 0]
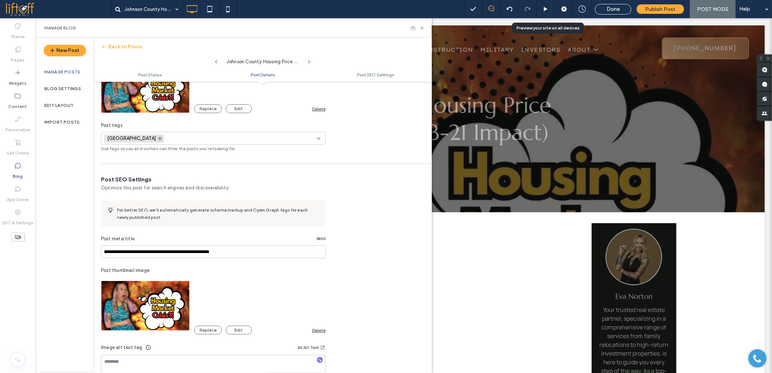
click at [158, 138] on icon at bounding box center [160, 139] width 4 height 4
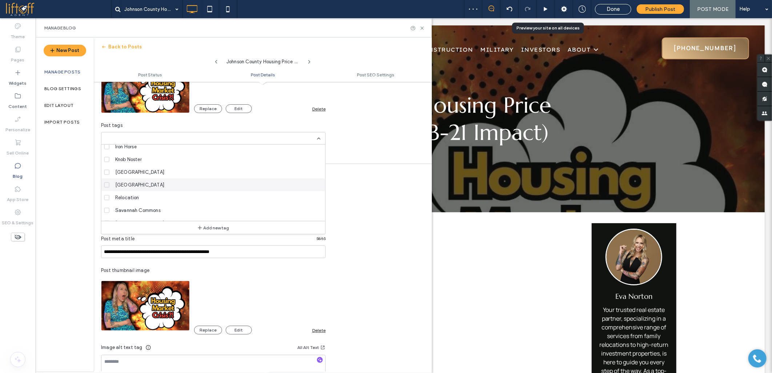
scroll to position [114, 0]
click at [157, 190] on div "[GEOGRAPHIC_DATA]" at bounding box center [215, 189] width 207 height 13
click at [317, 138] on icon at bounding box center [319, 139] width 6 height 6
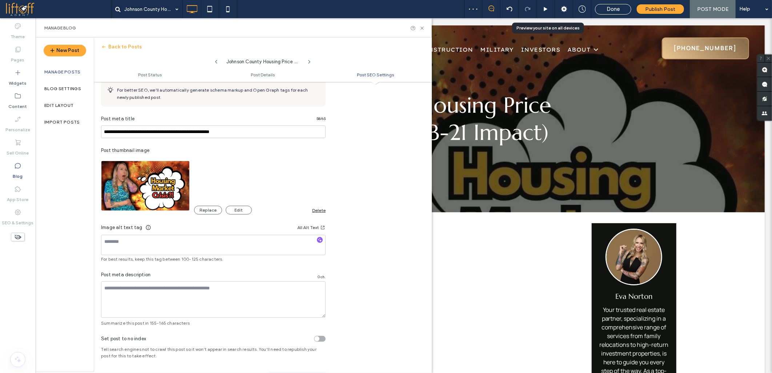
scroll to position [0, 0]
click at [204, 296] on textarea at bounding box center [213, 299] width 225 height 36
paste textarea "**********"
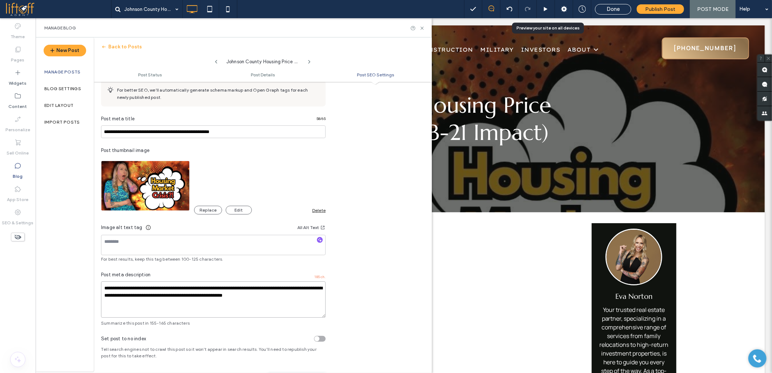
type textarea "**********"
click at [177, 135] on input "**********" at bounding box center [213, 131] width 225 height 13
paste input
drag, startPoint x: 176, startPoint y: 130, endPoint x: 260, endPoint y: 130, distance: 84.3
click at [260, 130] on input "**********" at bounding box center [213, 131] width 225 height 13
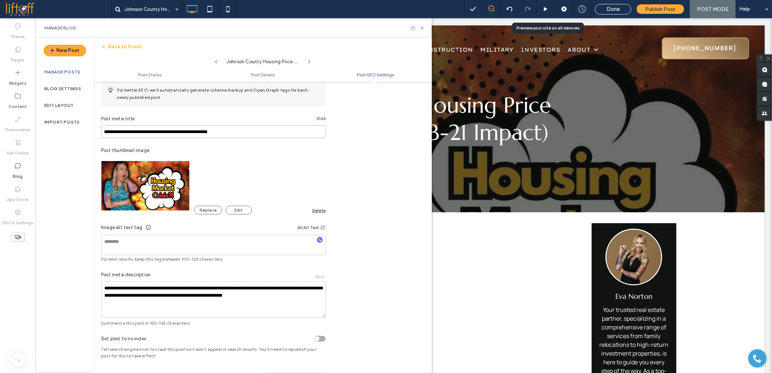
type input "**********"
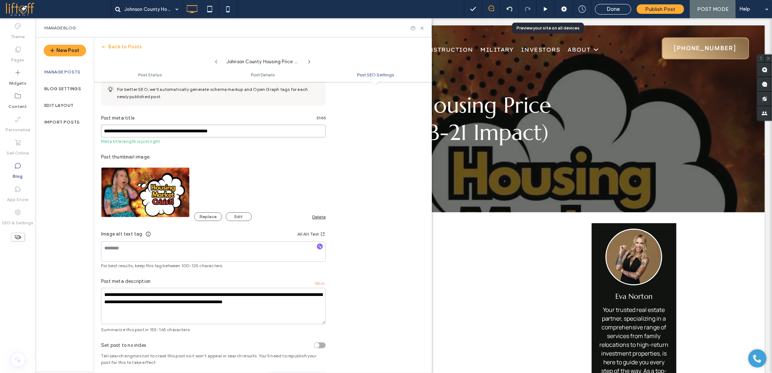
click at [191, 136] on input "**********" at bounding box center [213, 131] width 225 height 13
drag, startPoint x: 176, startPoint y: 131, endPoint x: 260, endPoint y: 128, distance: 84.0
click at [260, 128] on input "**********" at bounding box center [213, 131] width 225 height 13
type input "**********"
click at [209, 135] on input "**********" at bounding box center [213, 131] width 225 height 13
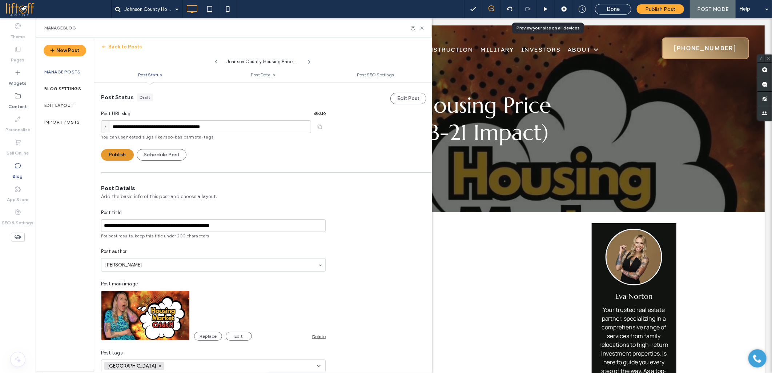
click at [121, 153] on button "Publish" at bounding box center [117, 155] width 33 height 12
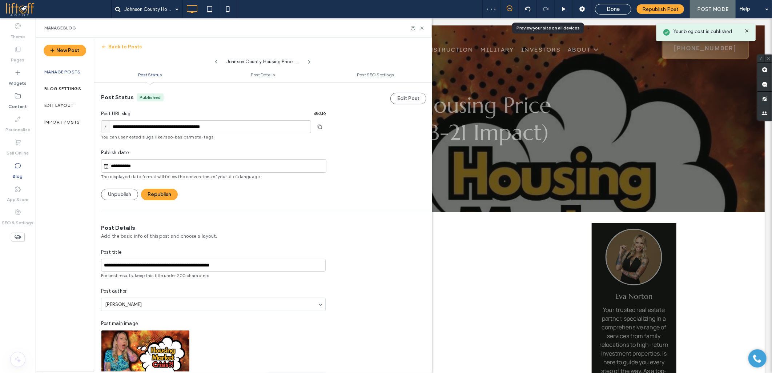
click at [131, 164] on input "**********" at bounding box center [217, 166] width 217 height 9
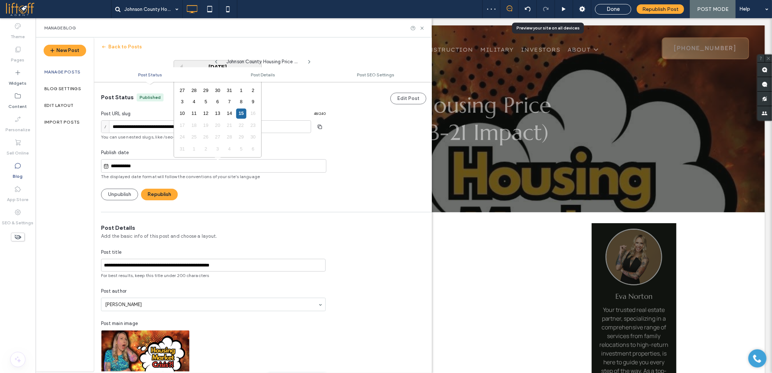
drag, startPoint x: 125, startPoint y: 165, endPoint x: 104, endPoint y: 165, distance: 20.7
click at [104, 165] on div "**********" at bounding box center [213, 165] width 225 height 13
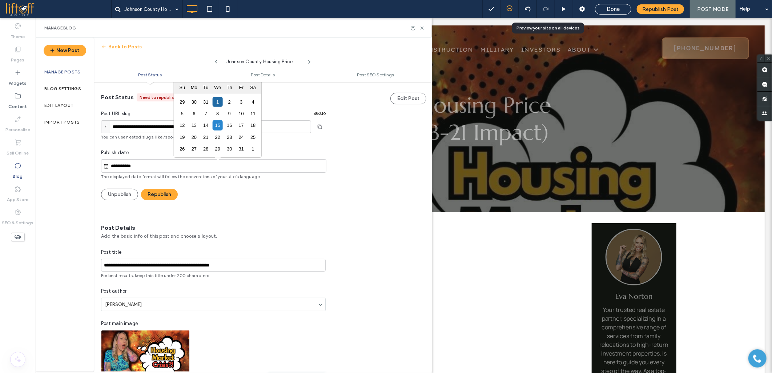
click at [140, 166] on input "**********" at bounding box center [217, 166] width 217 height 9
type input "**********"
click at [216, 114] on div "6" at bounding box center [218, 114] width 10 height 10
click at [156, 196] on button "Republish" at bounding box center [159, 195] width 37 height 12
click at [20, 170] on label "Blog" at bounding box center [18, 174] width 10 height 10
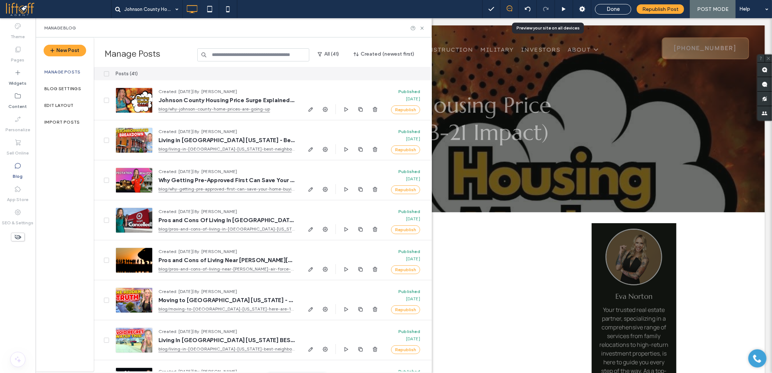
click at [24, 10] on span at bounding box center [58, 9] width 106 height 15
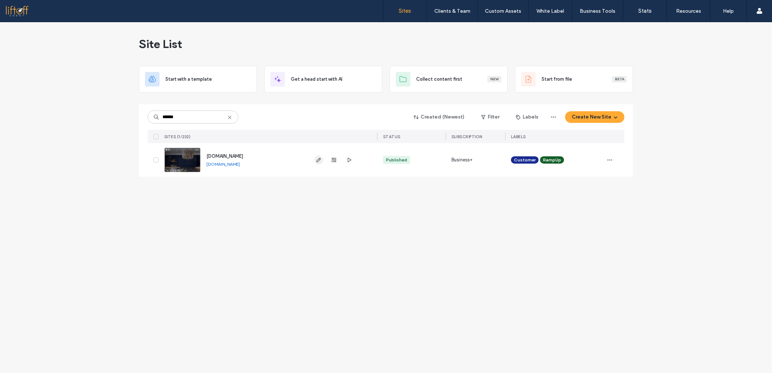
type input "******"
click at [318, 158] on icon "button" at bounding box center [319, 160] width 6 height 6
